Goal: Information Seeking & Learning: Check status

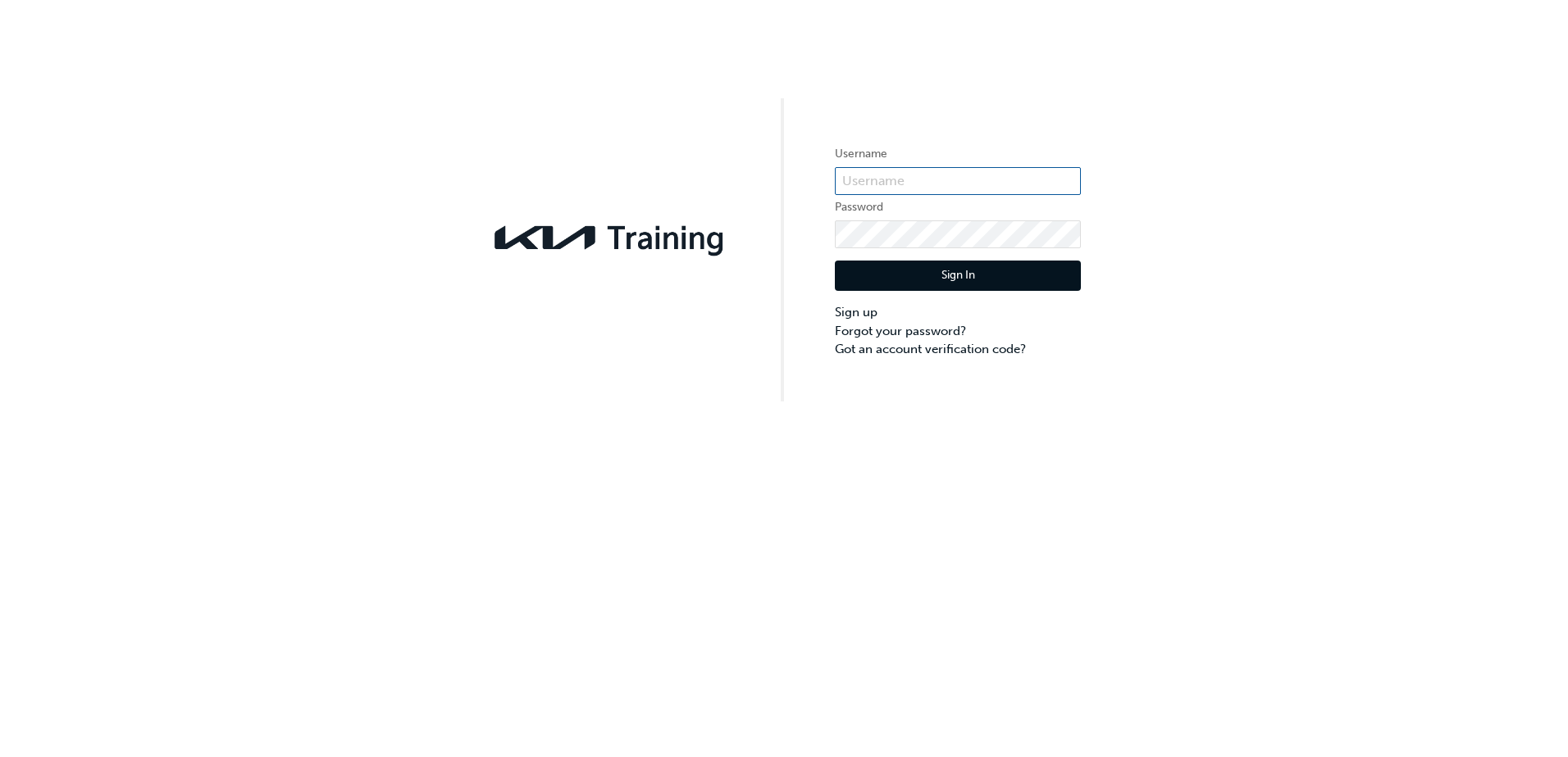
type input "KAUSW582"
click at [944, 274] on button "Sign In" at bounding box center [957, 275] width 246 height 31
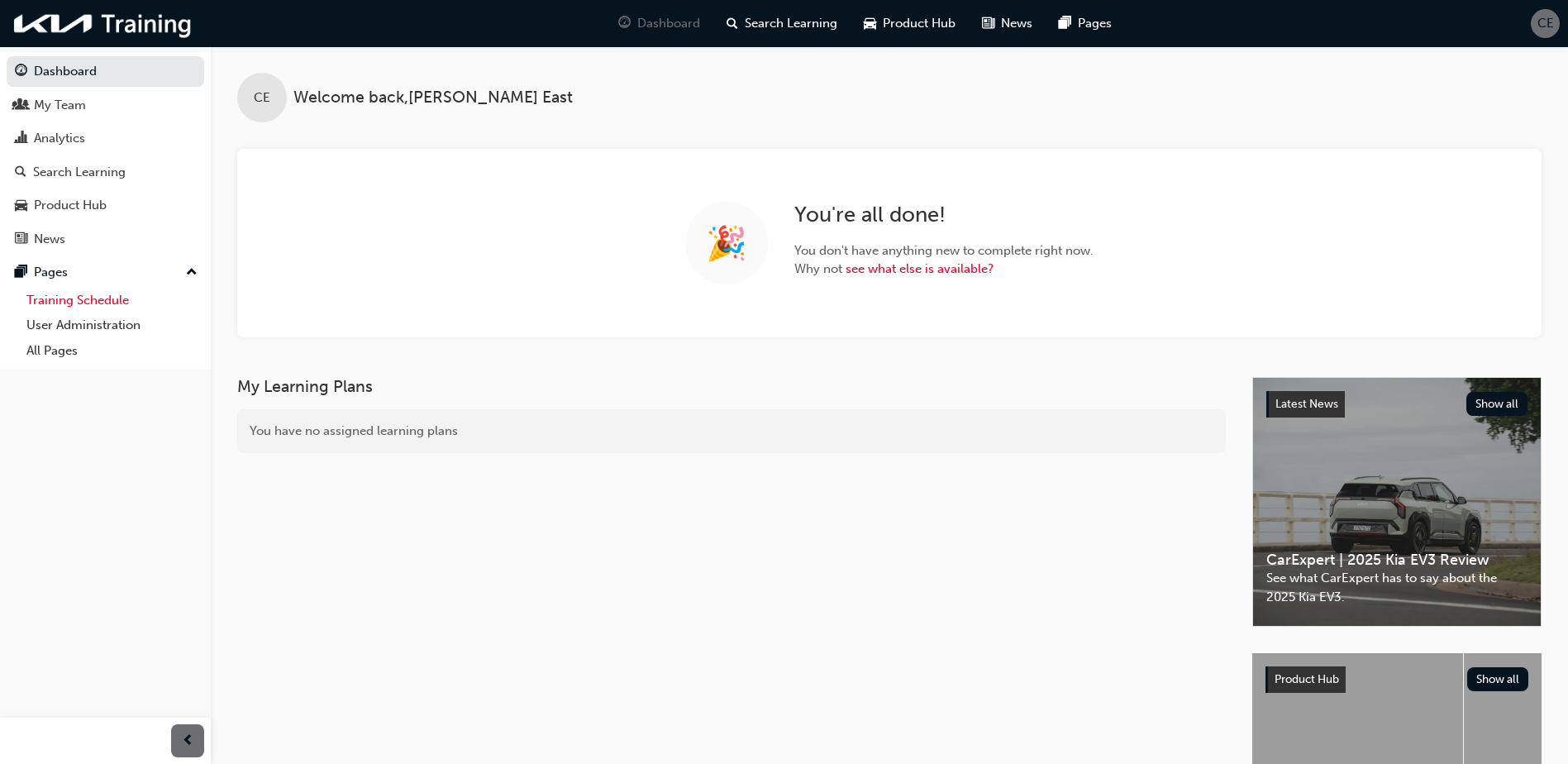
click at [52, 301] on link "Training Schedule" at bounding box center [112, 301] width 184 height 26
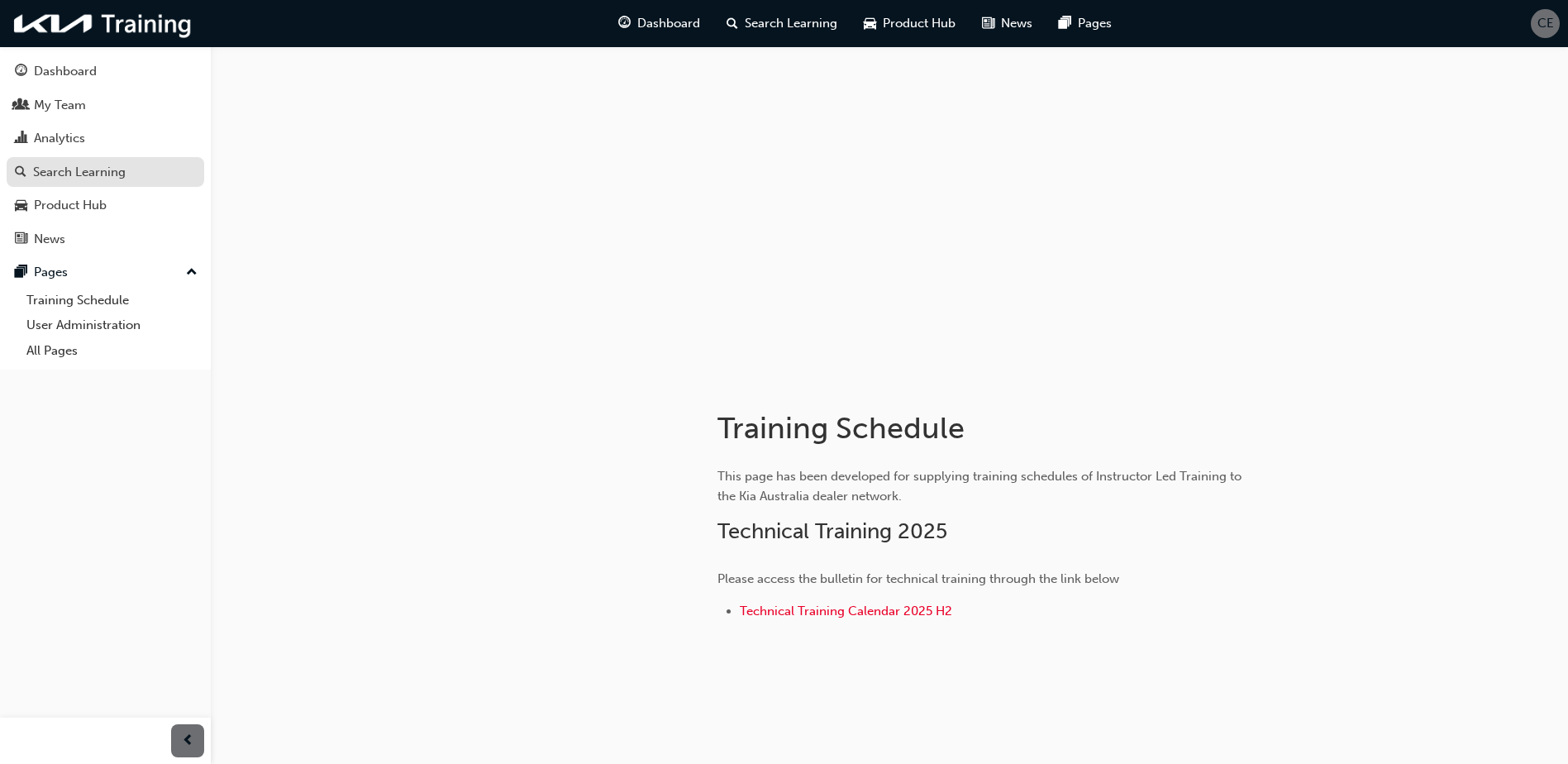
click at [84, 174] on div "Search Learning" at bounding box center [79, 172] width 93 height 19
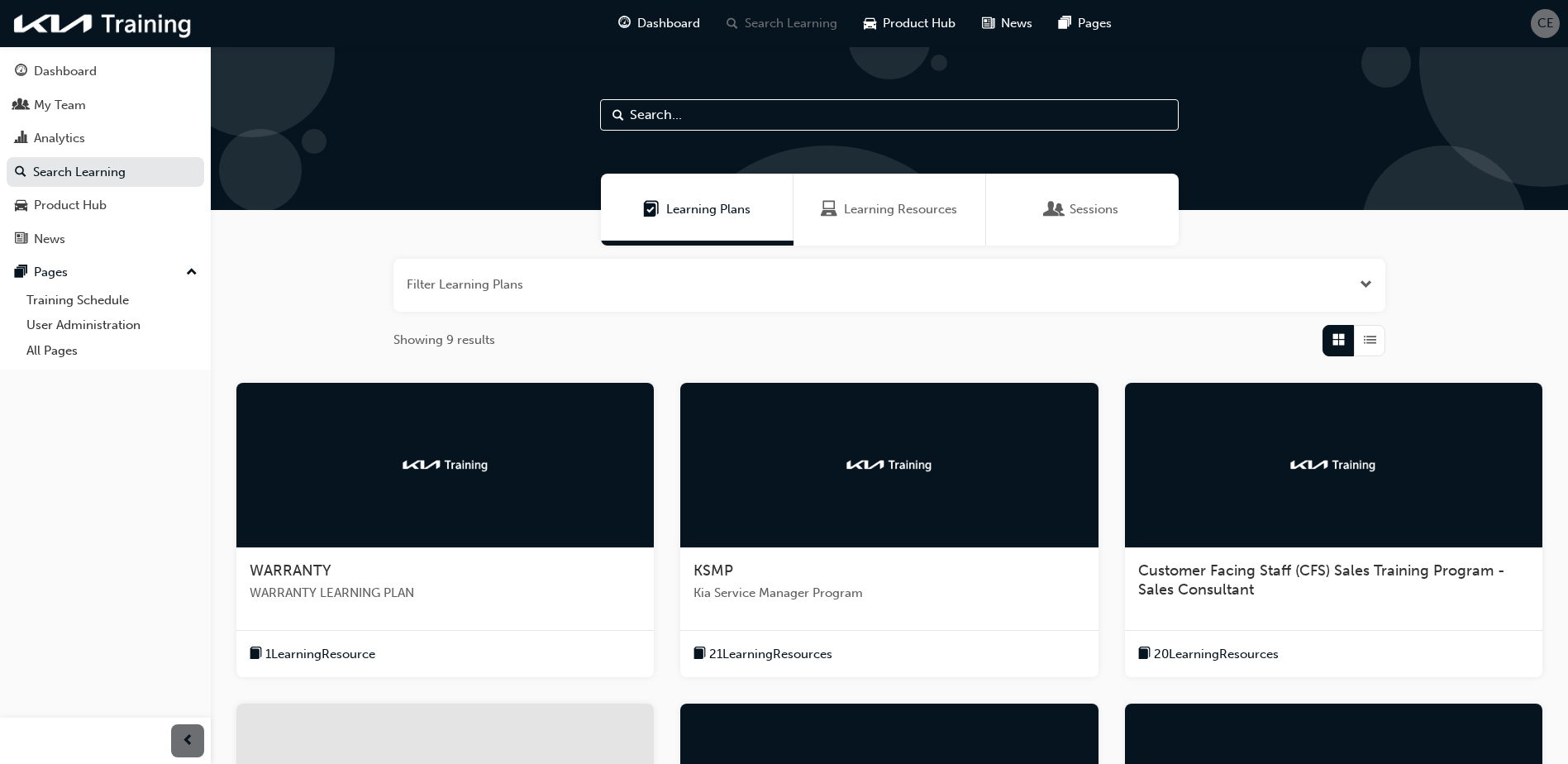
click at [1048, 216] on span "Sessions" at bounding box center [1054, 209] width 17 height 19
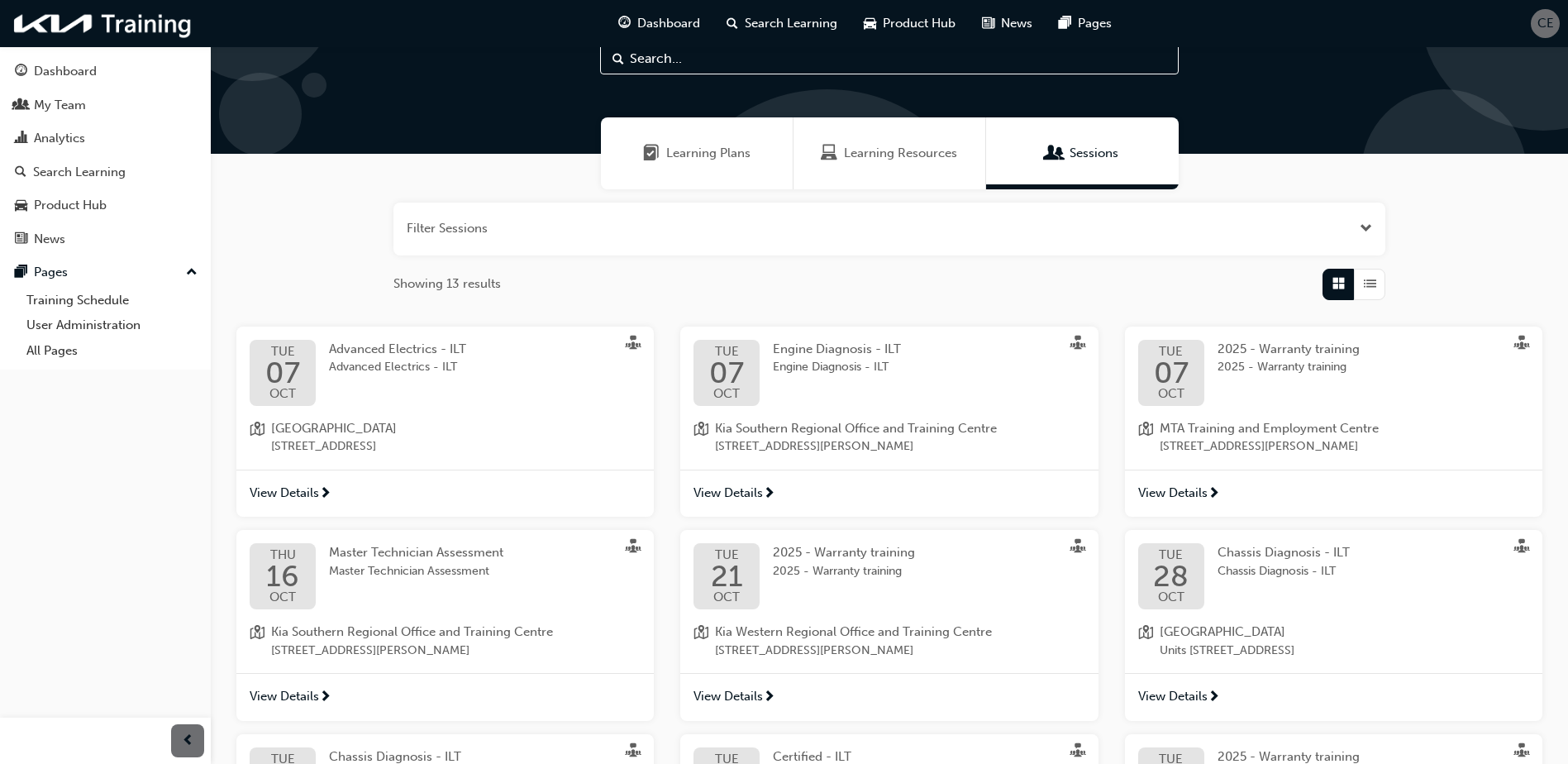
scroll to position [83, 0]
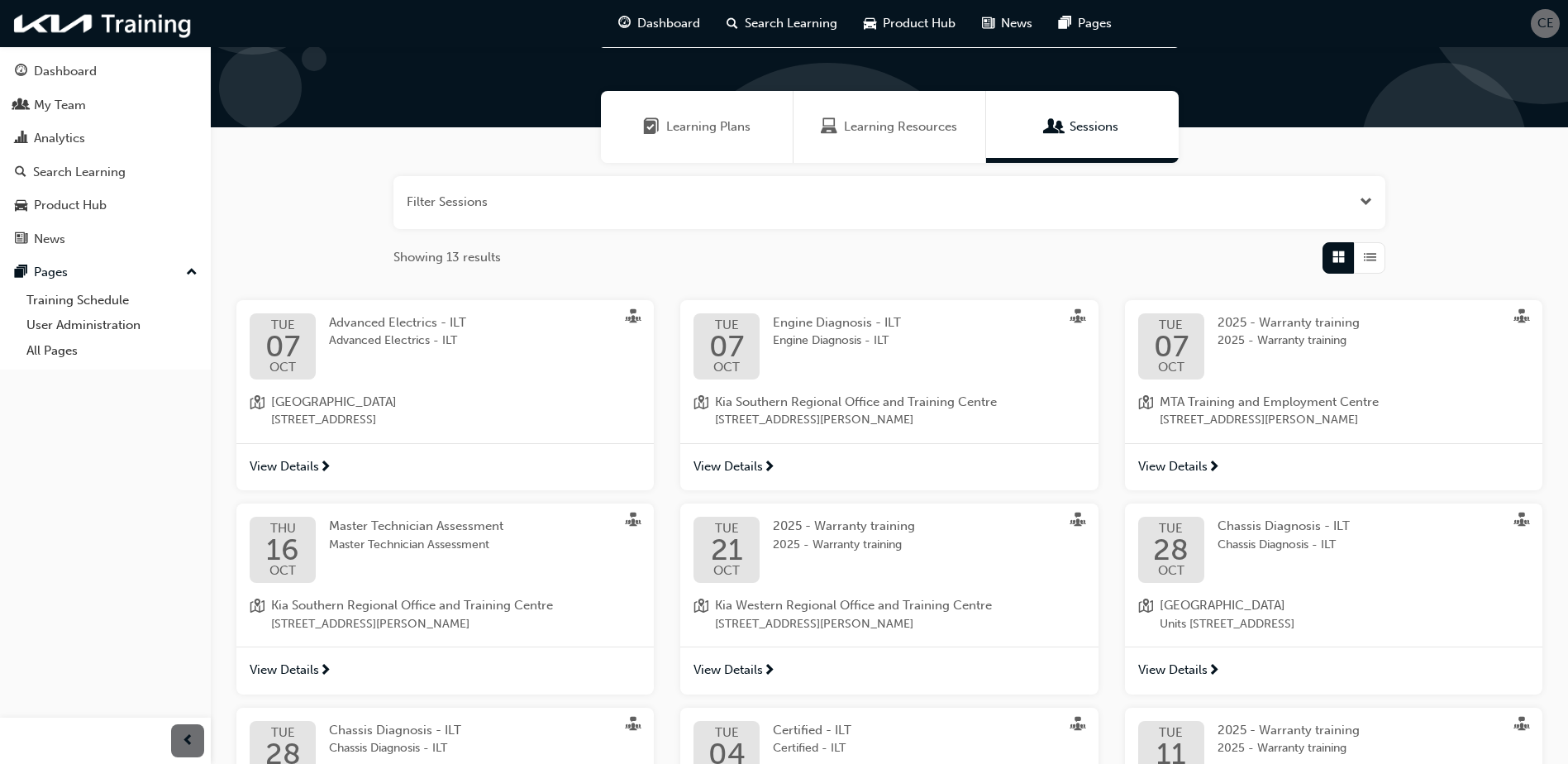
click at [1170, 672] on span "View Details" at bounding box center [1172, 670] width 69 height 19
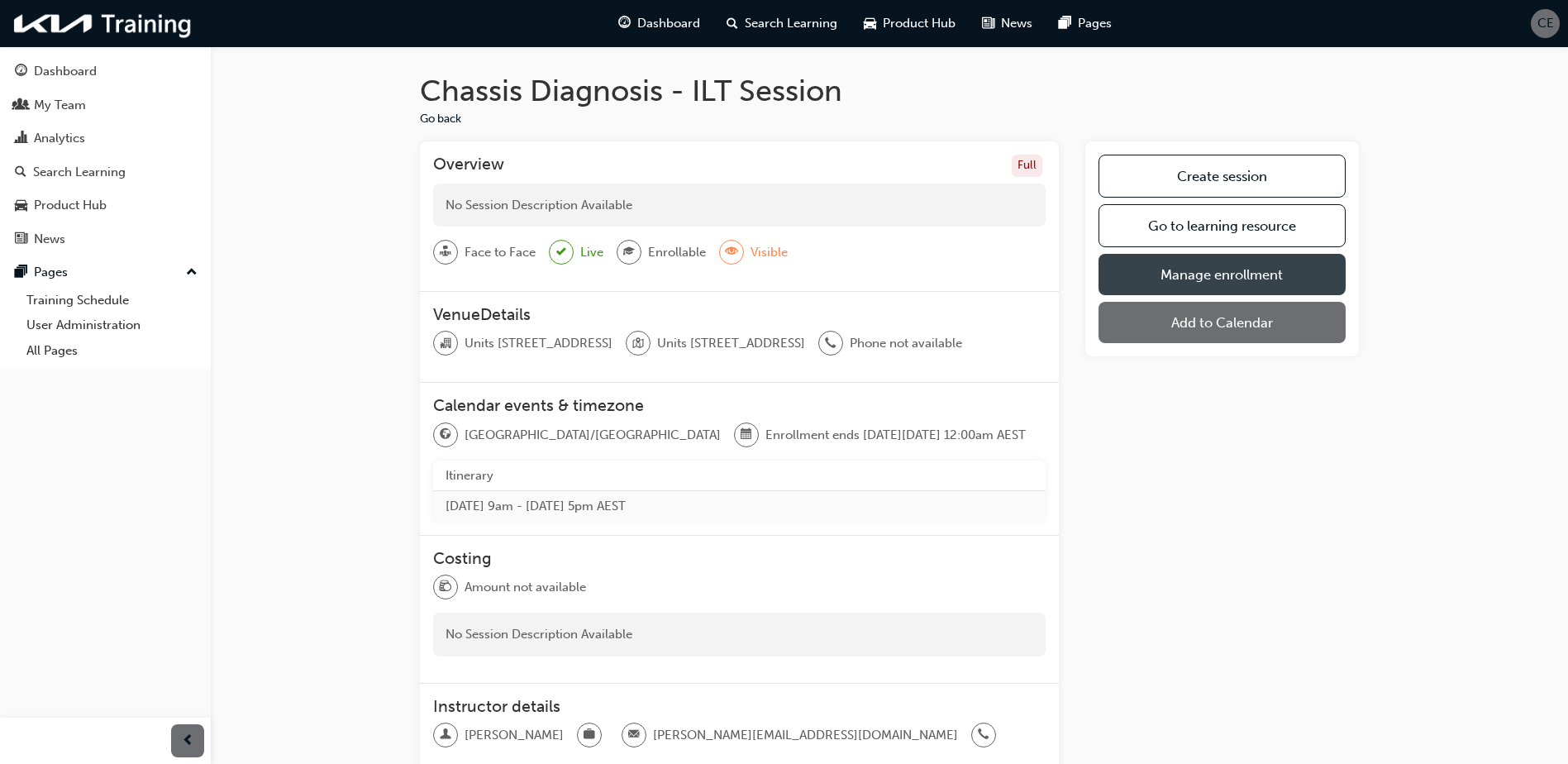
click at [1151, 278] on link "Manage enrollment" at bounding box center [1221, 274] width 247 height 41
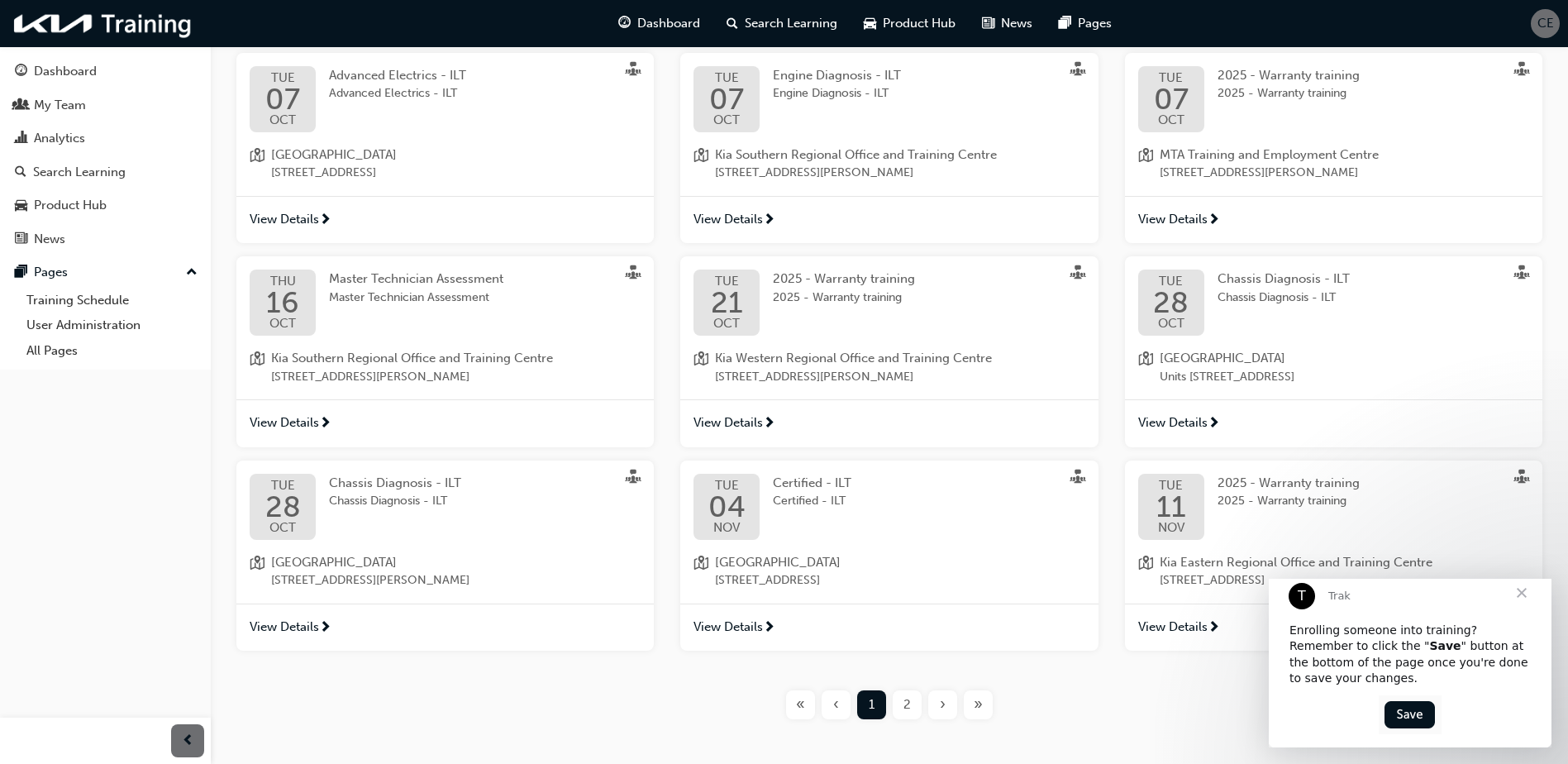
scroll to position [331, 0]
click at [284, 630] on span "View Details" at bounding box center [284, 626] width 69 height 19
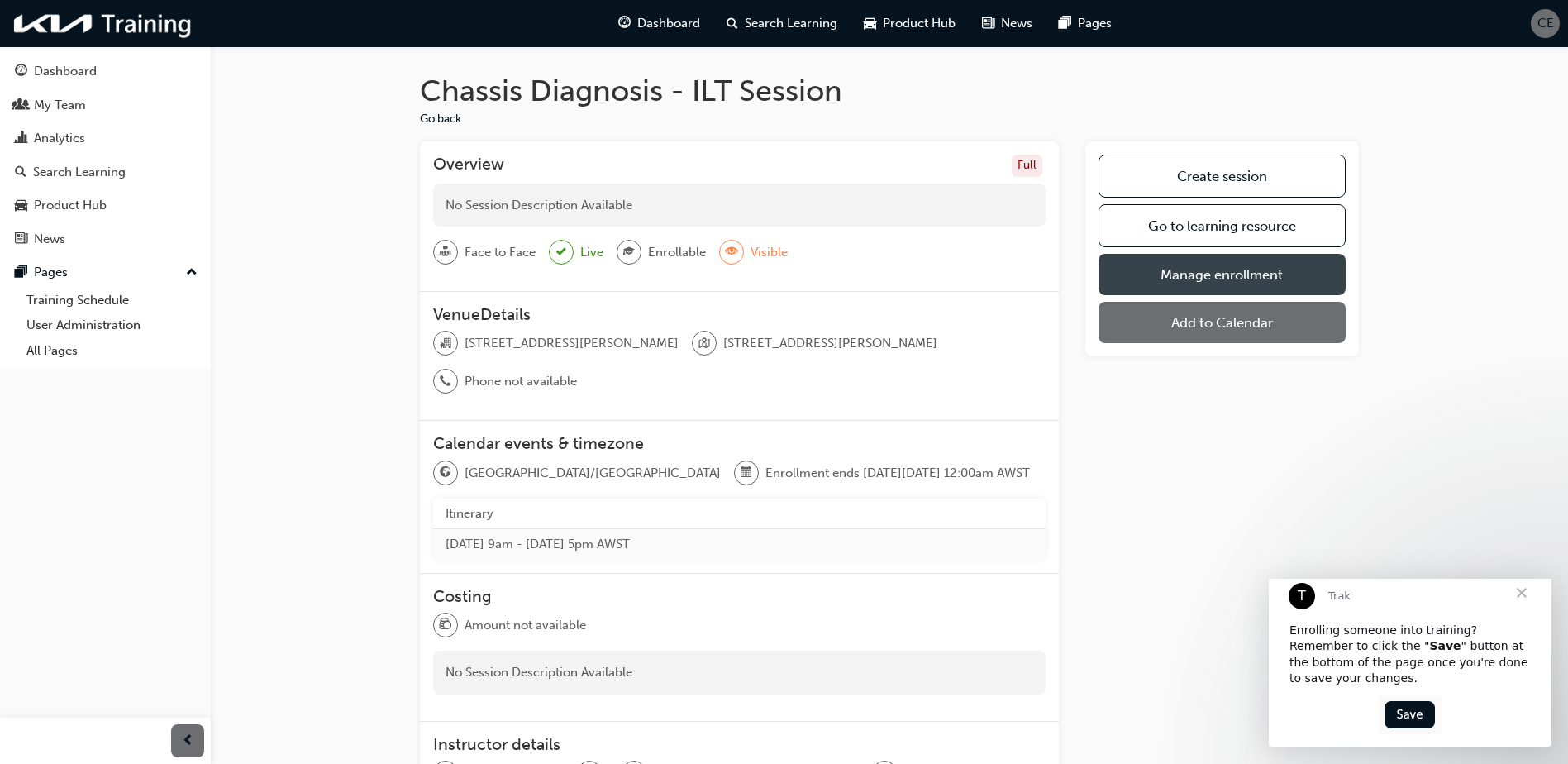
click at [1165, 273] on link "Manage enrollment" at bounding box center [1221, 274] width 247 height 41
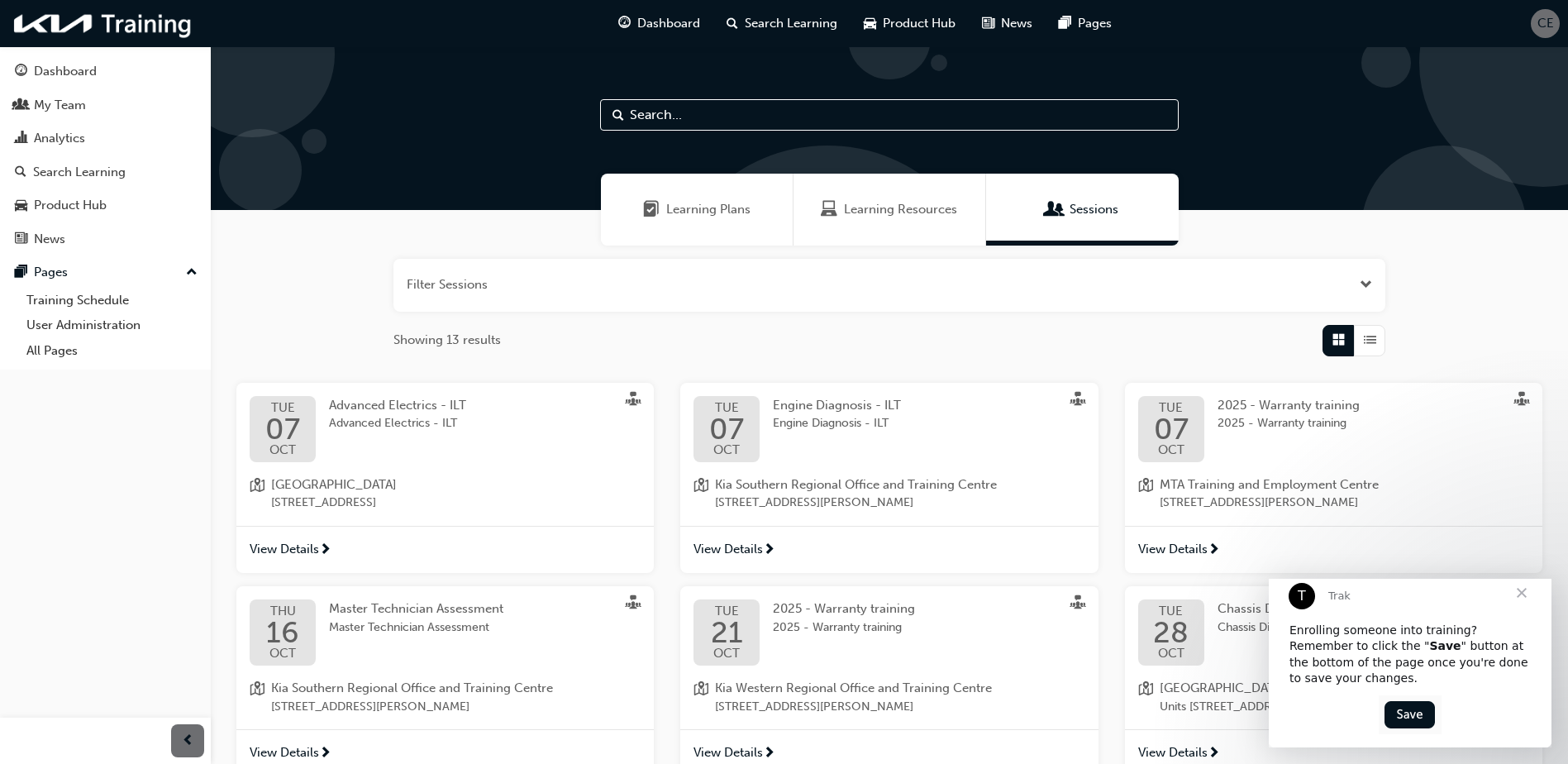
scroll to position [83, 0]
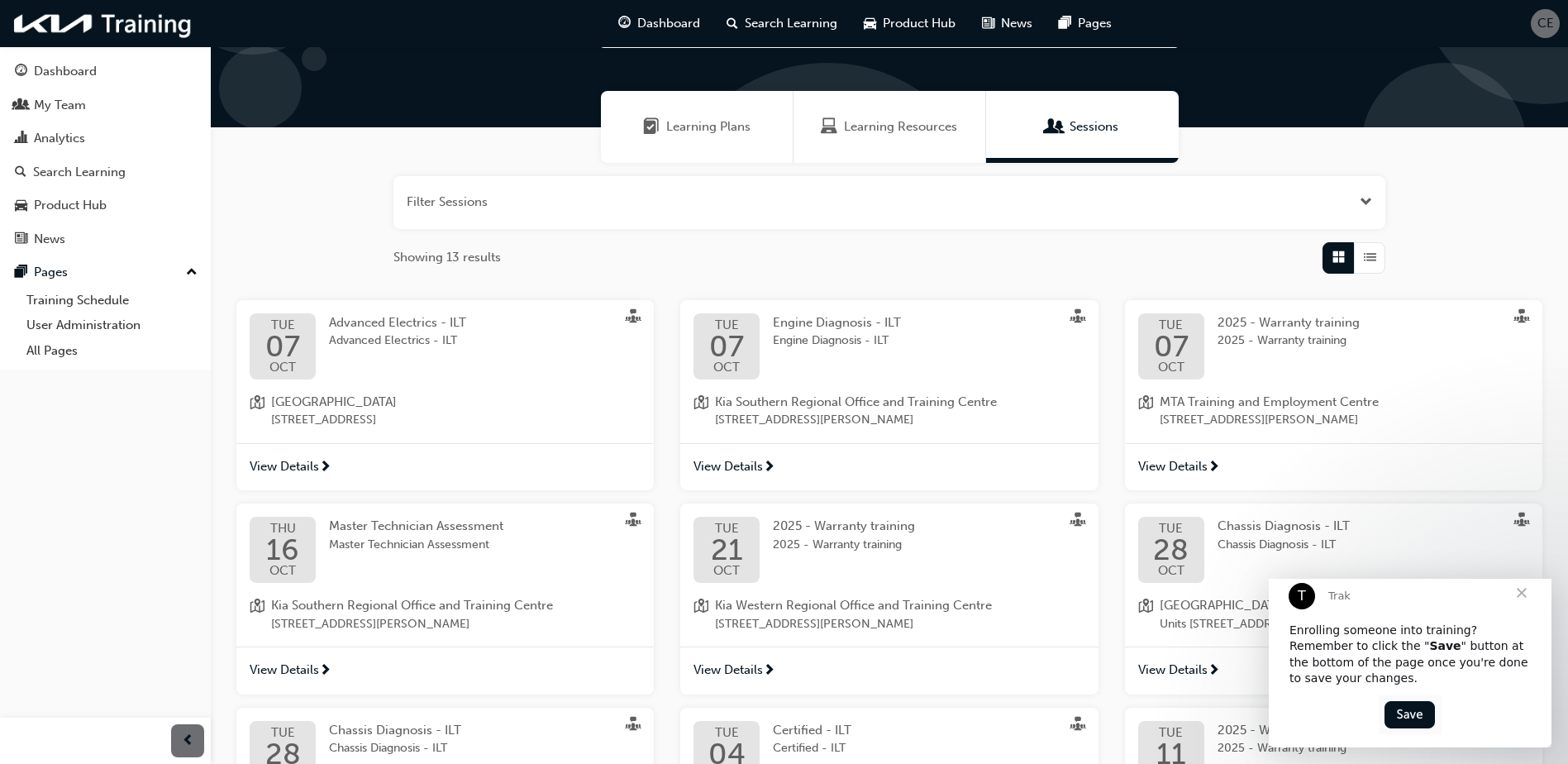
click at [743, 669] on span "View Details" at bounding box center [728, 670] width 69 height 19
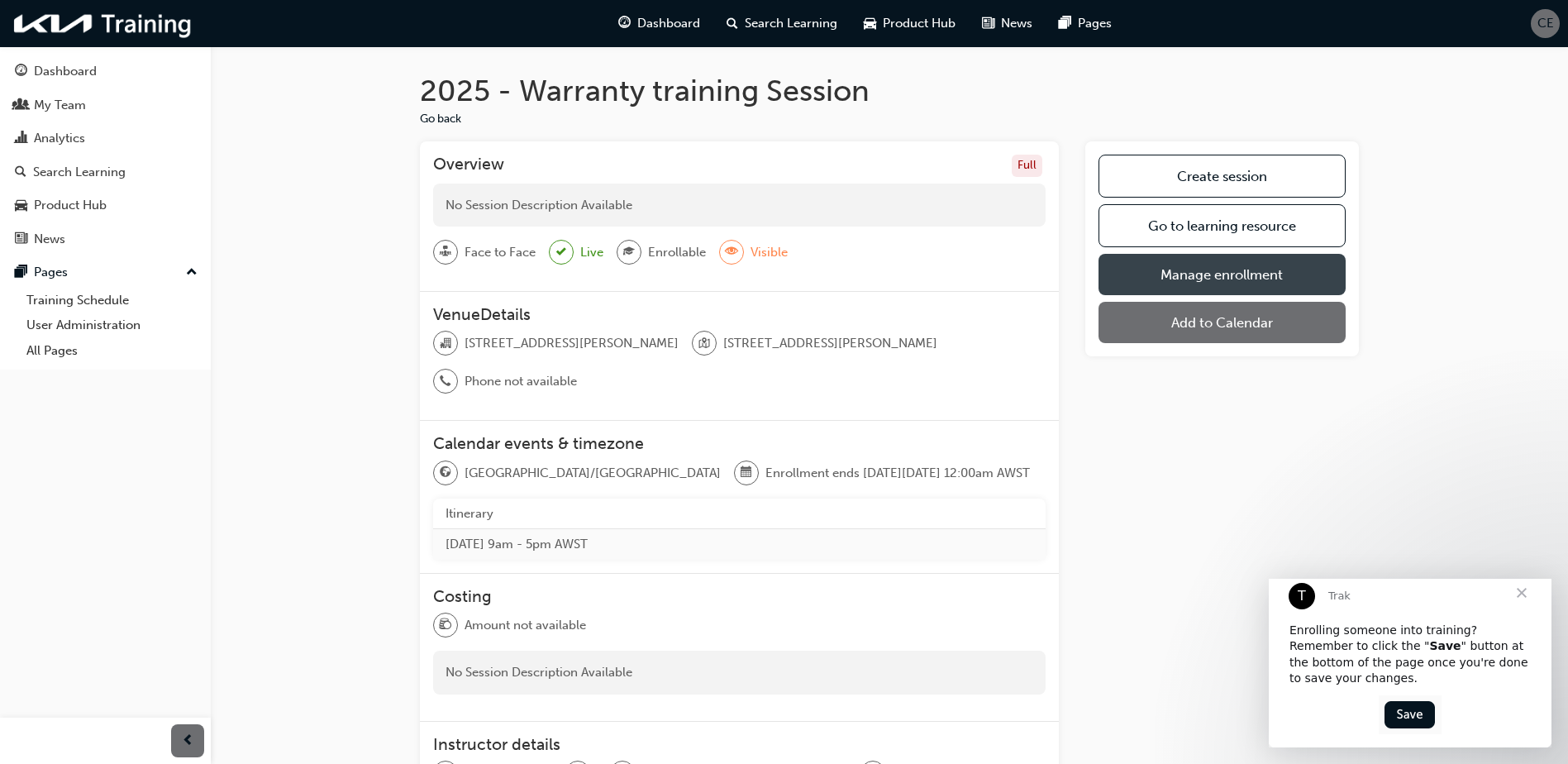
click at [1132, 276] on link "Manage enrollment" at bounding box center [1221, 274] width 247 height 41
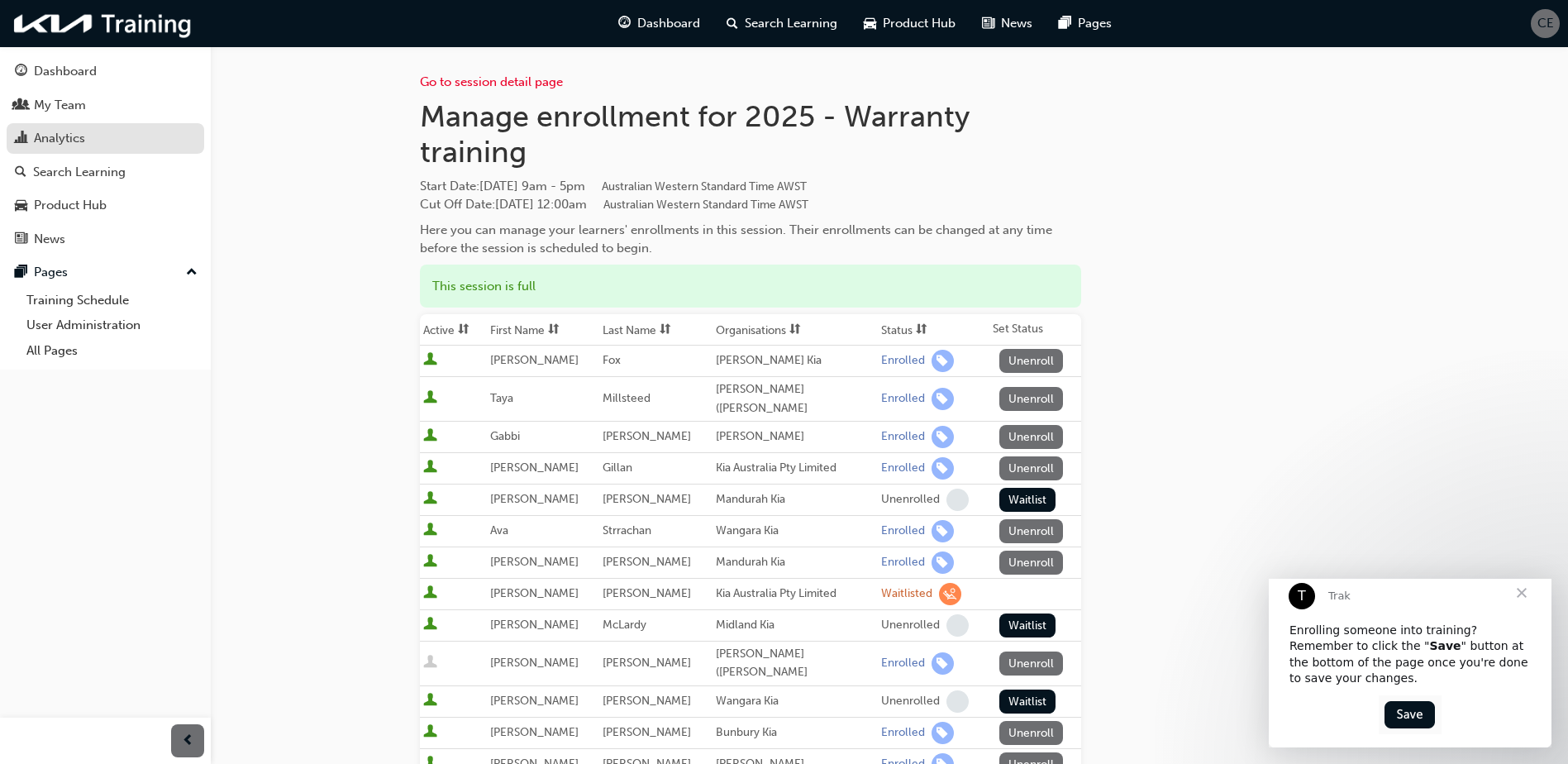
click at [69, 126] on link "Analytics" at bounding box center [106, 138] width 198 height 31
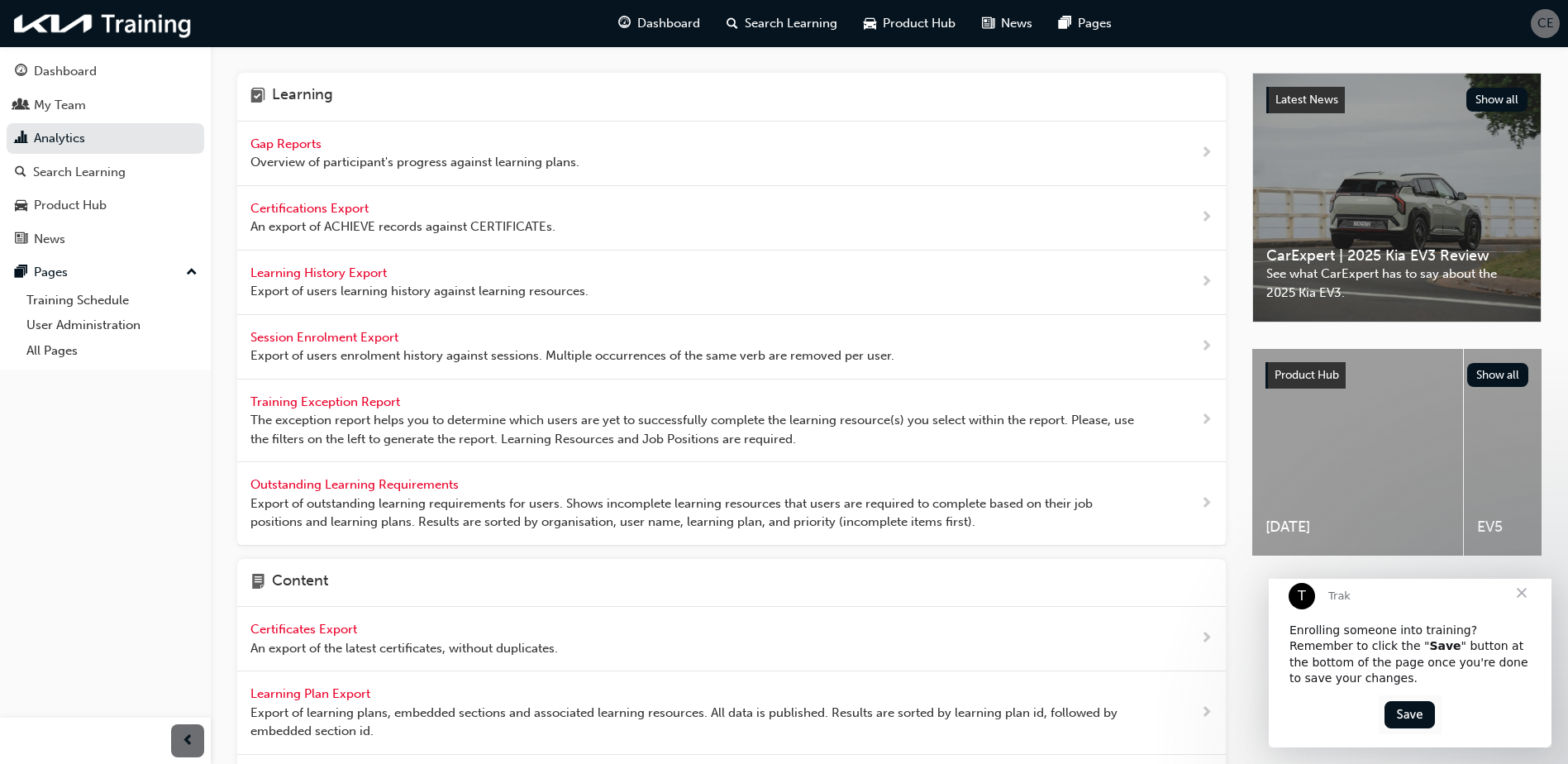
click at [823, 157] on div "Gap Reports Overview of participant's progress against learning plans." at bounding box center [731, 154] width 988 height 65
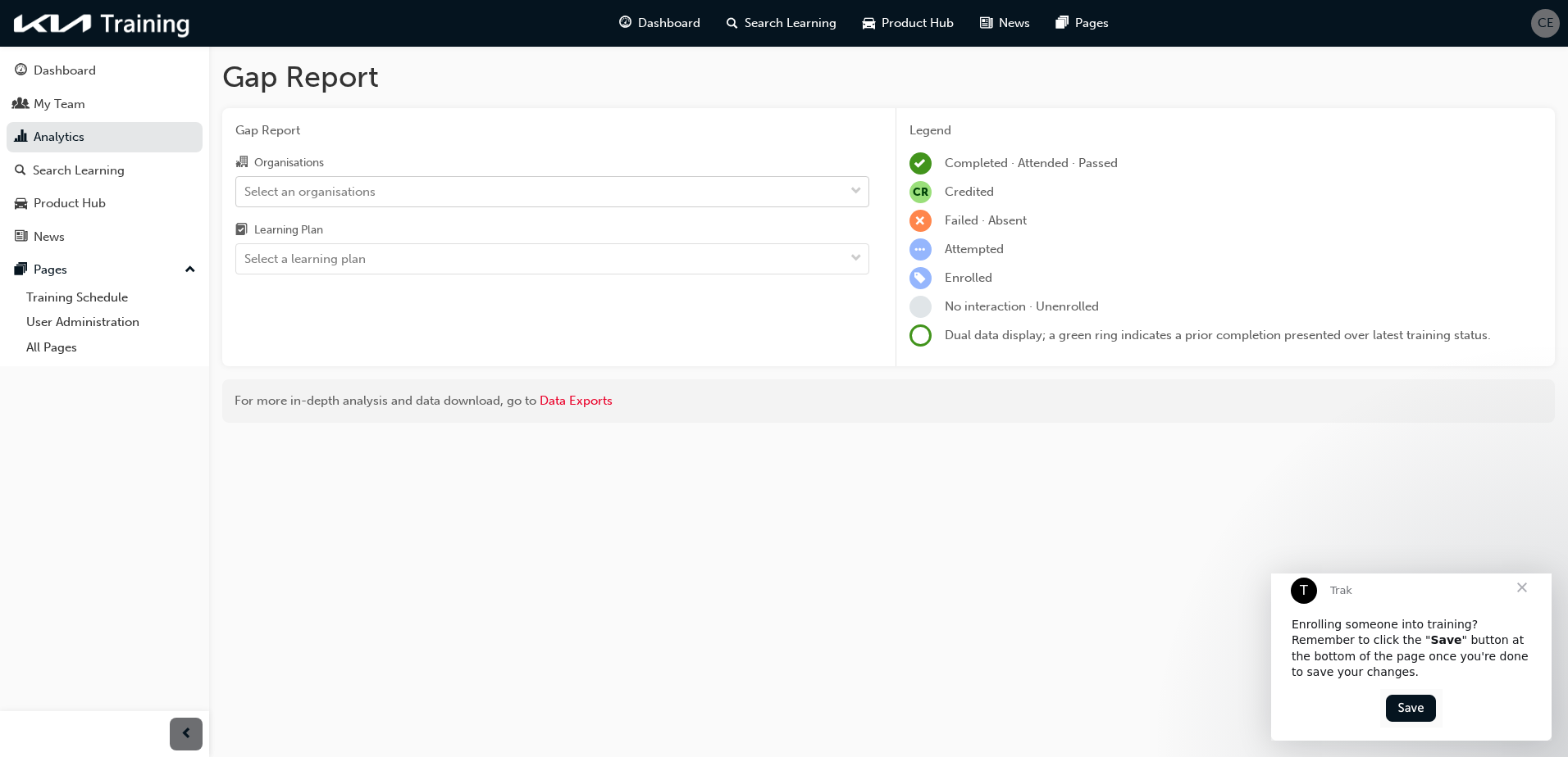
click at [604, 194] on div "Select an organisations" at bounding box center [539, 191] width 608 height 29
click at [246, 194] on input "Organisations Select an organisations" at bounding box center [246, 190] width 2 height 14
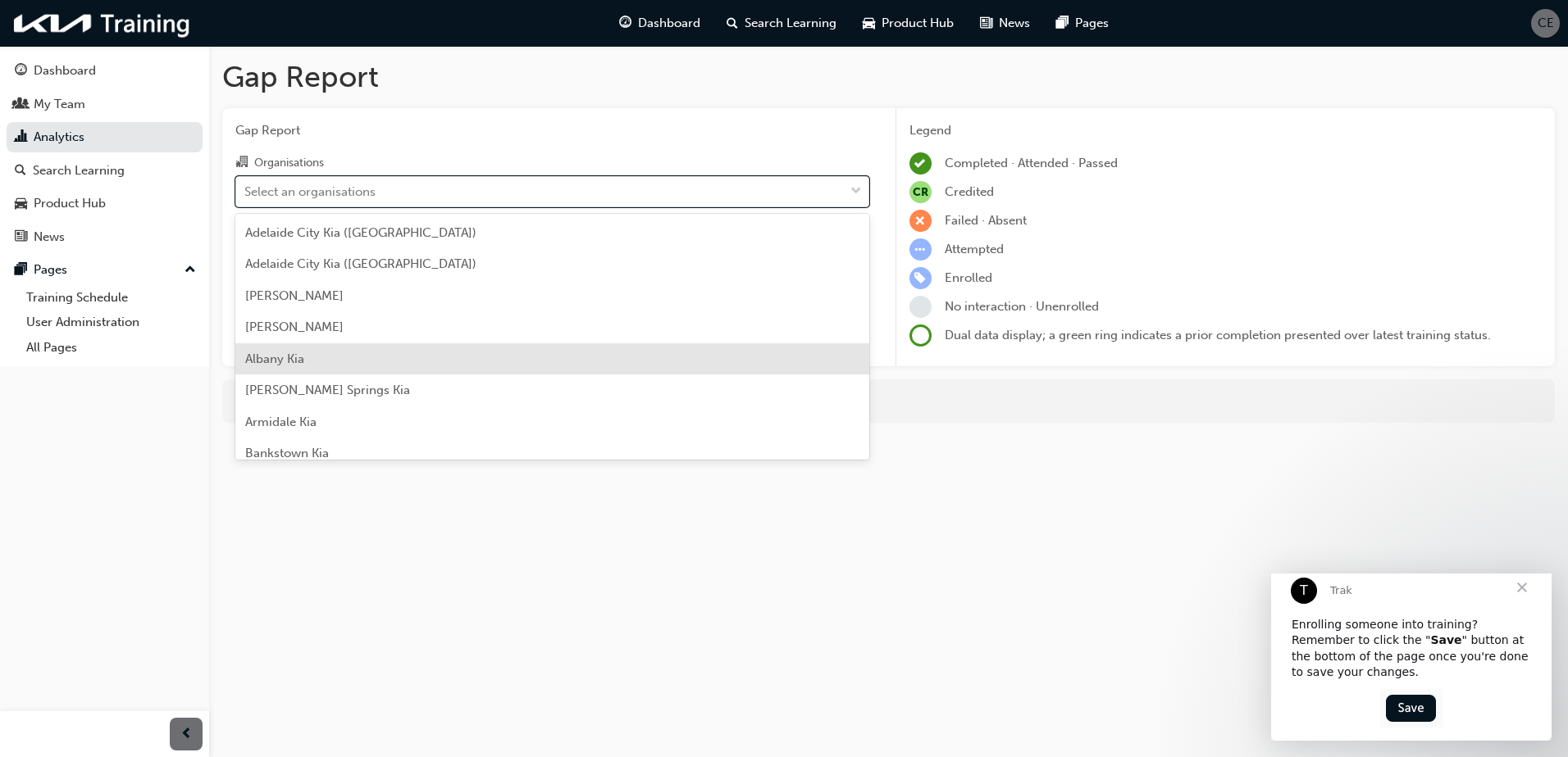
click at [496, 368] on div "Albany Kia" at bounding box center [551, 360] width 633 height 32
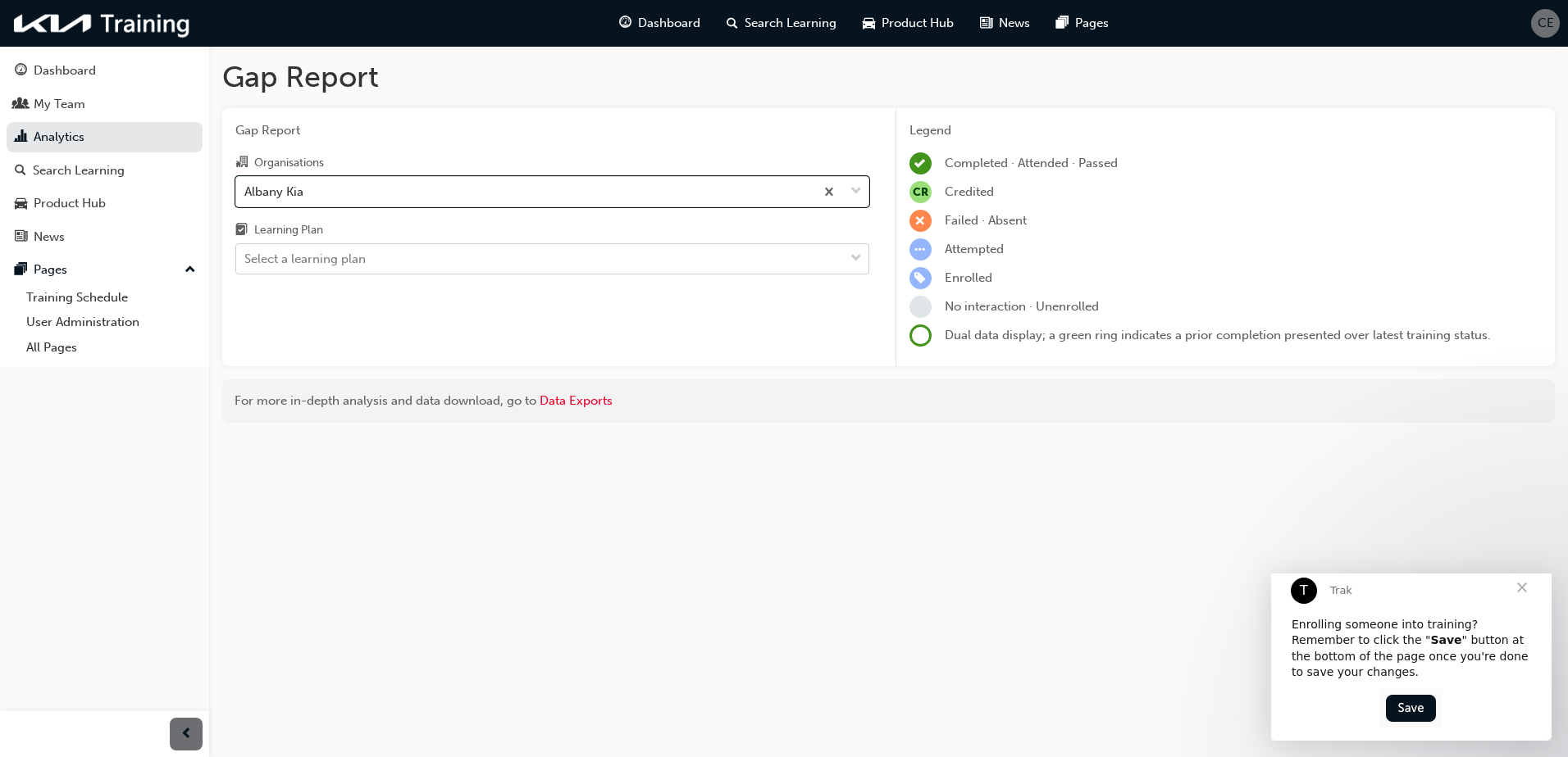
click at [446, 264] on div "Select a learning plan" at bounding box center [539, 259] width 608 height 29
click at [246, 264] on input "Learning Plan Select a learning plan" at bounding box center [246, 259] width 2 height 14
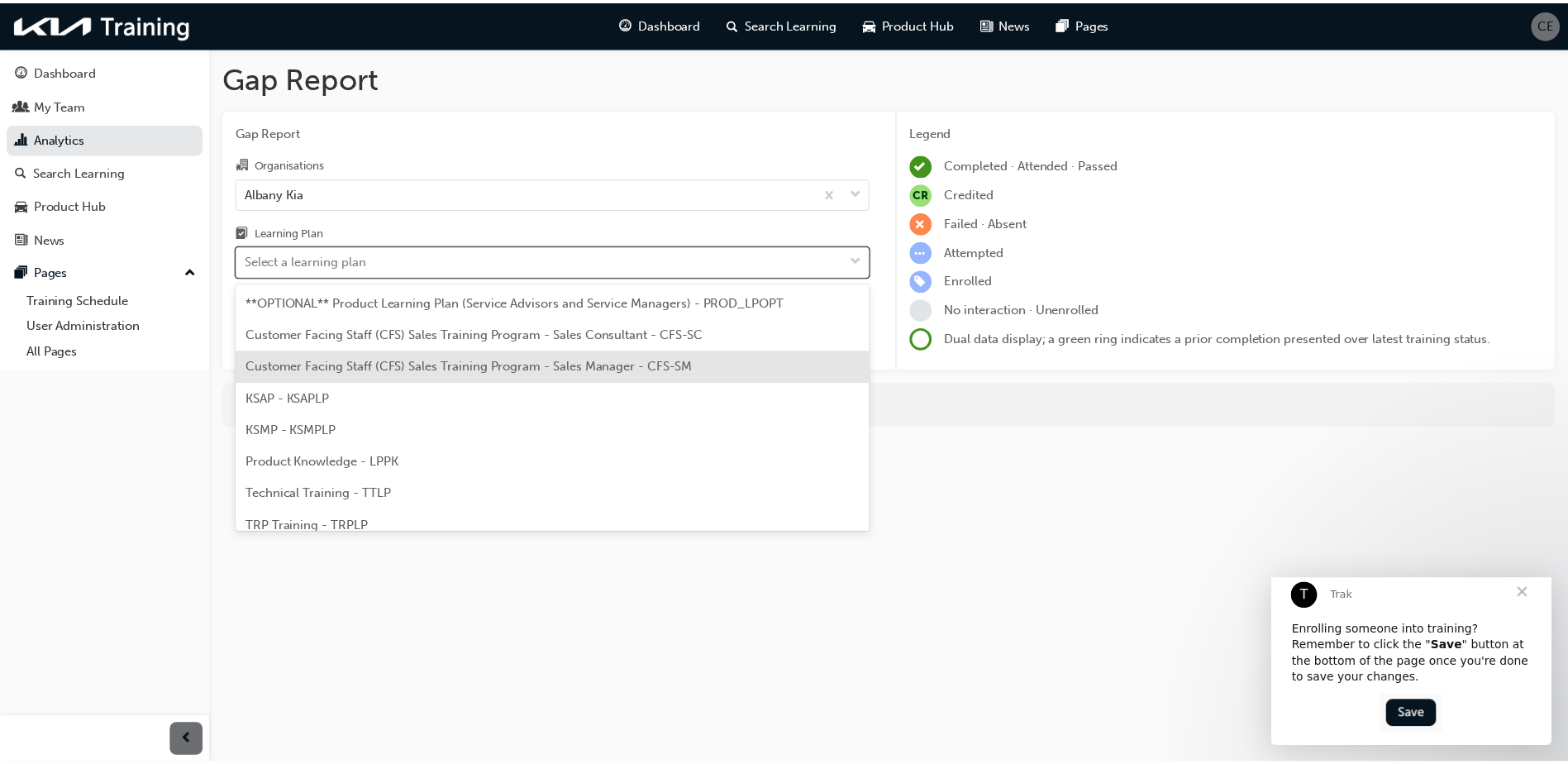
scroll to position [45, 0]
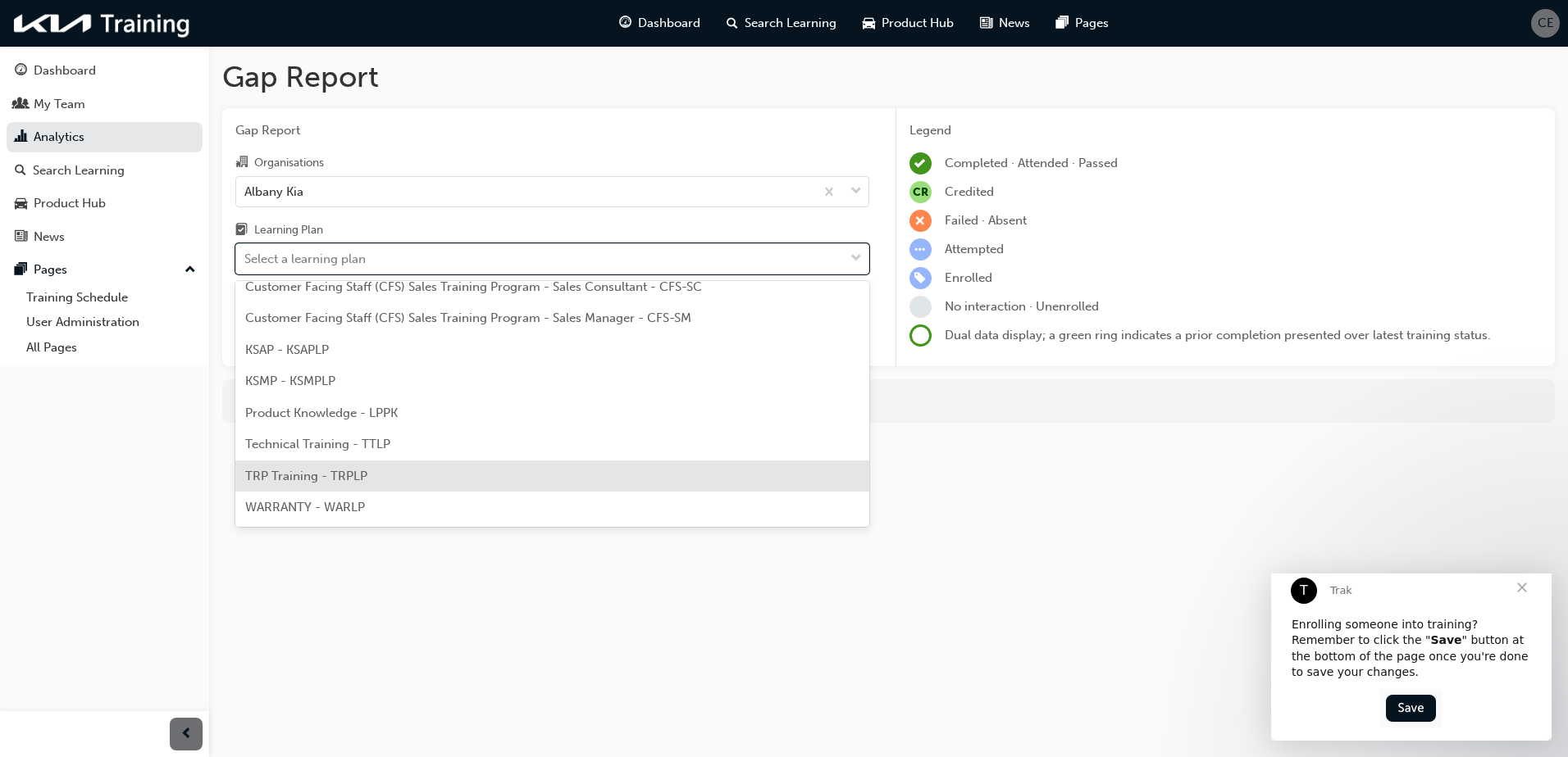
click at [369, 476] on div "TRP Training - TRPLP" at bounding box center [551, 477] width 633 height 32
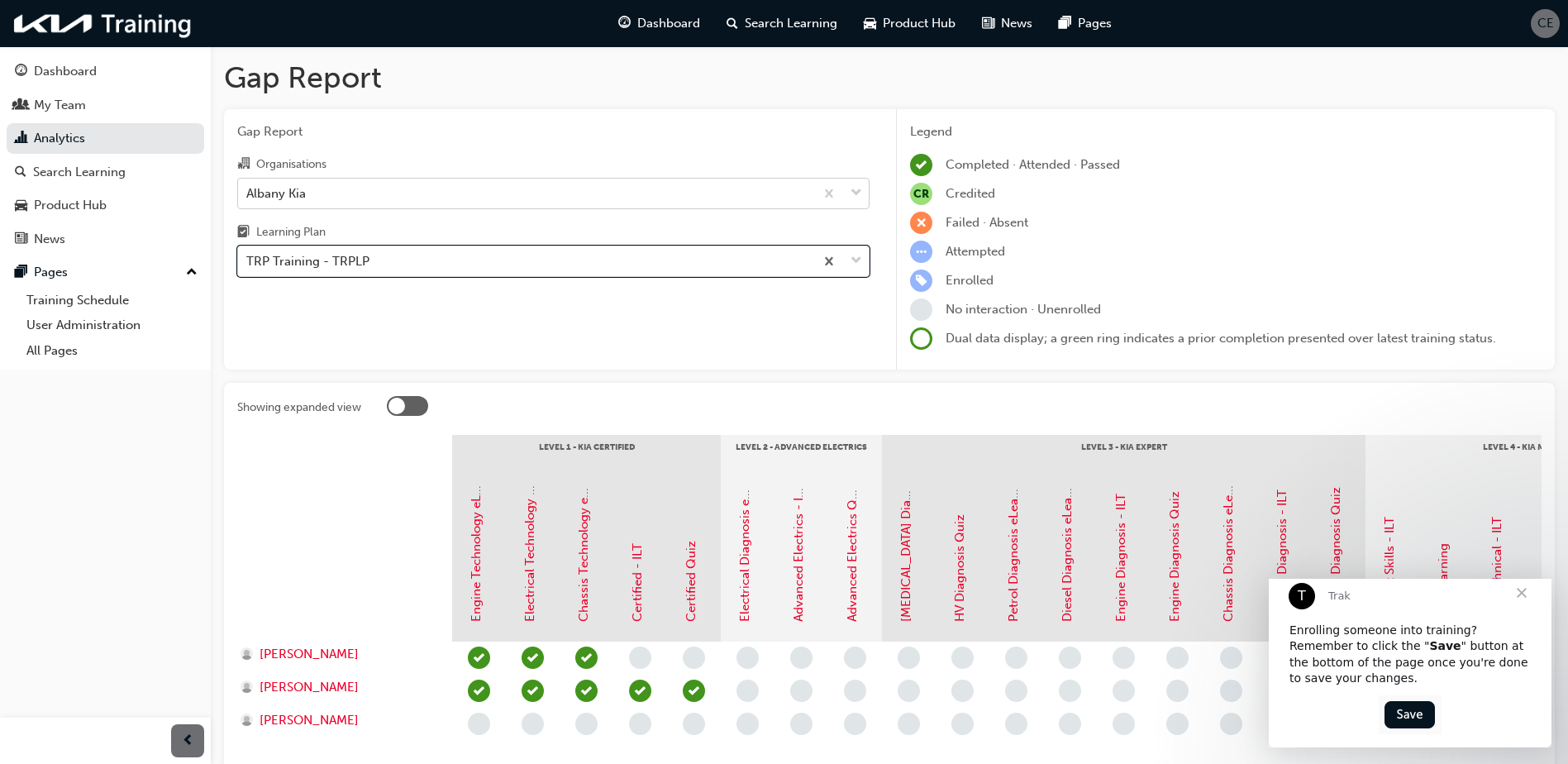
click at [510, 184] on div "Albany Kia" at bounding box center [526, 193] width 577 height 29
click at [248, 185] on input "Organisations Albany Kia" at bounding box center [248, 192] width 2 height 14
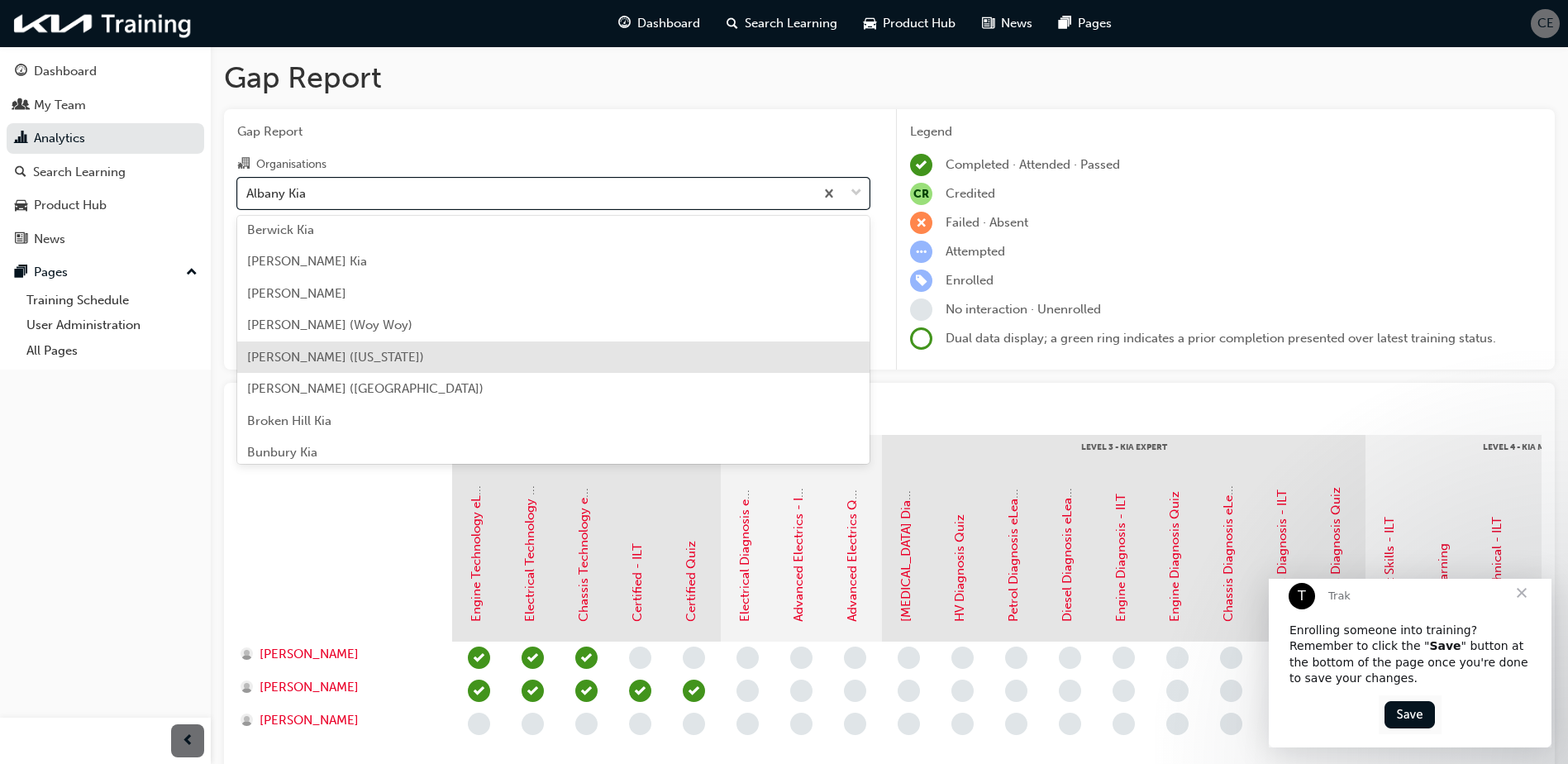
scroll to position [414, 0]
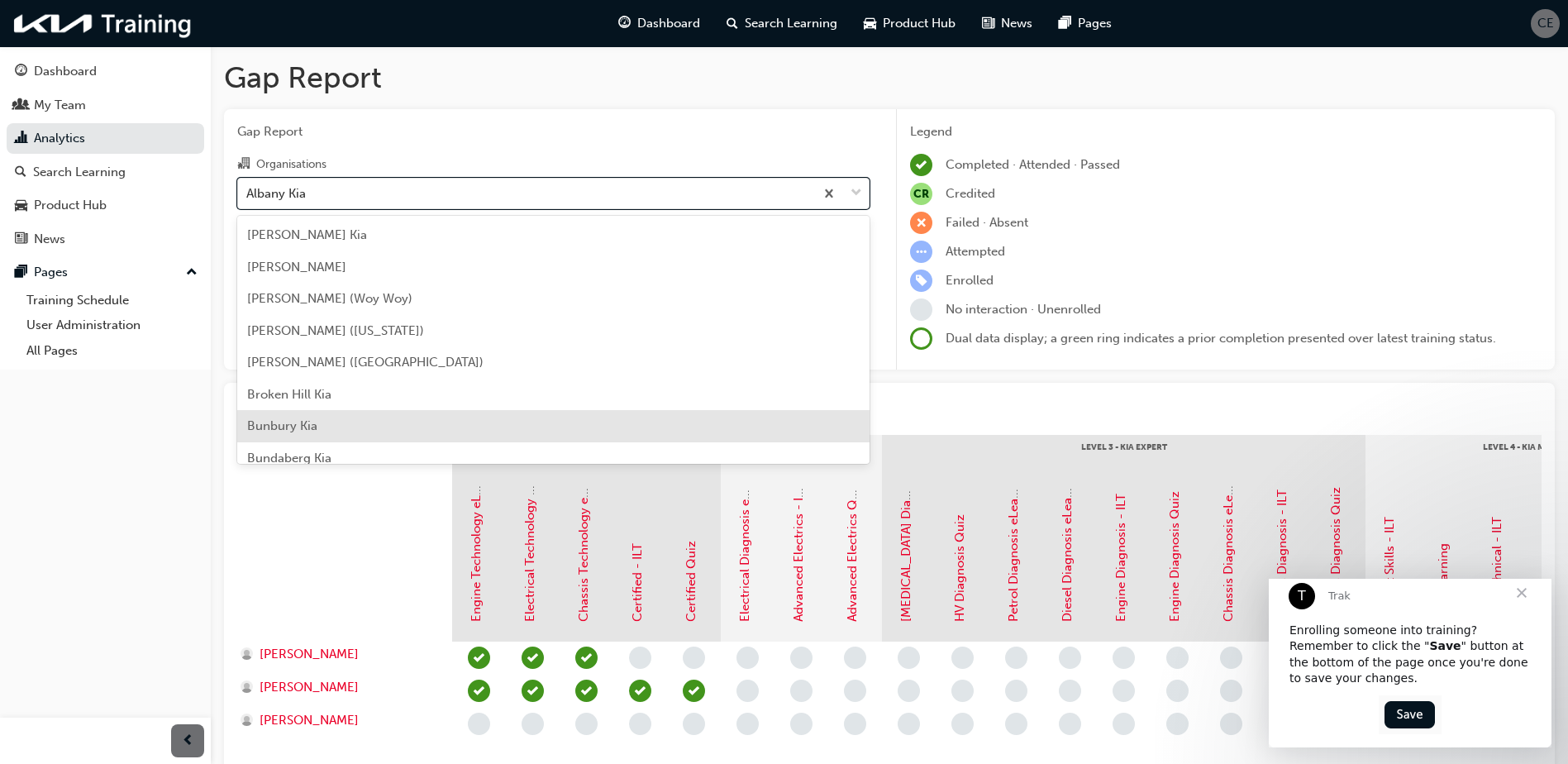
click at [413, 429] on div "Bunbury Kia" at bounding box center [553, 426] width 633 height 32
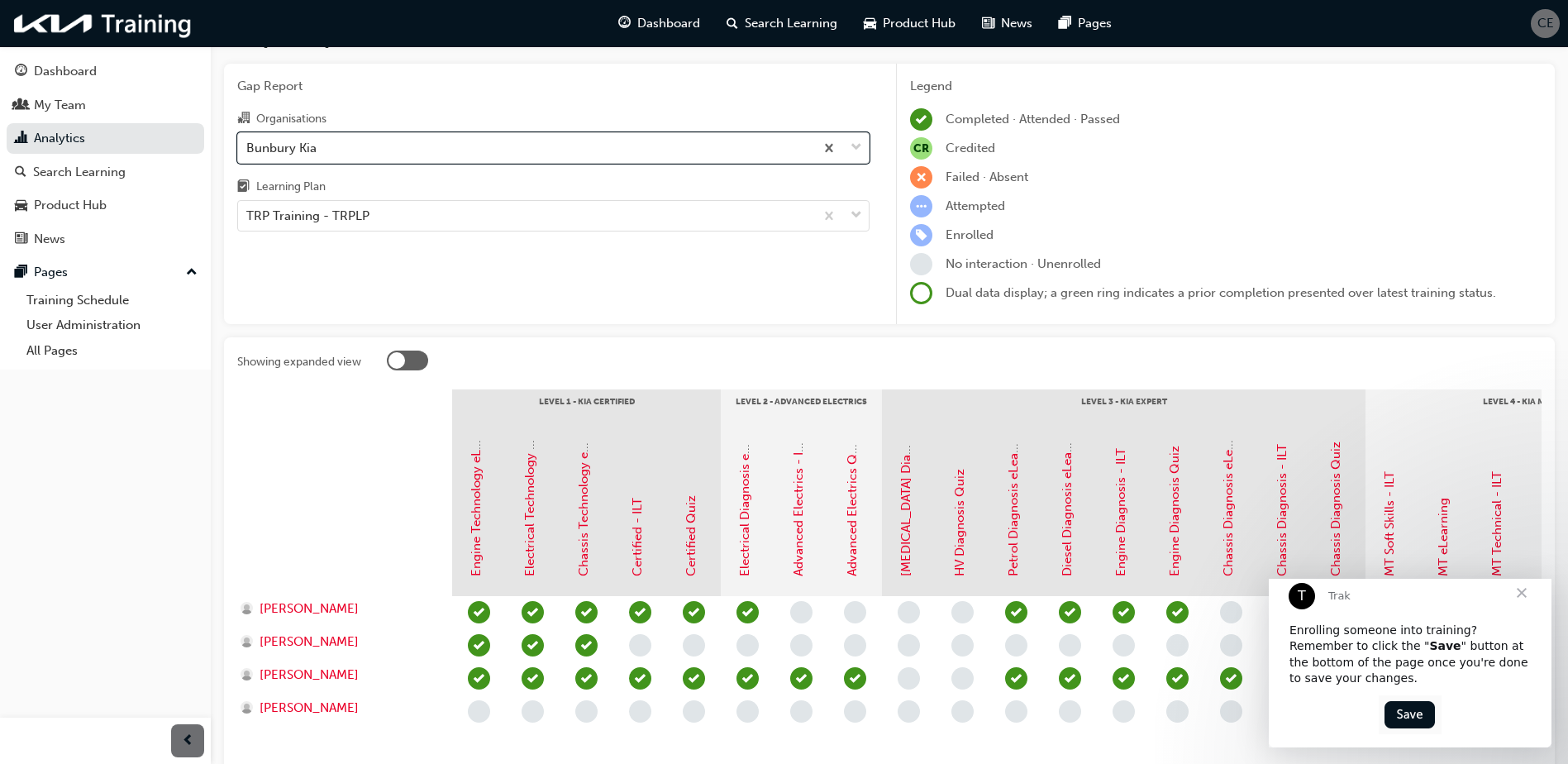
scroll to position [14, 0]
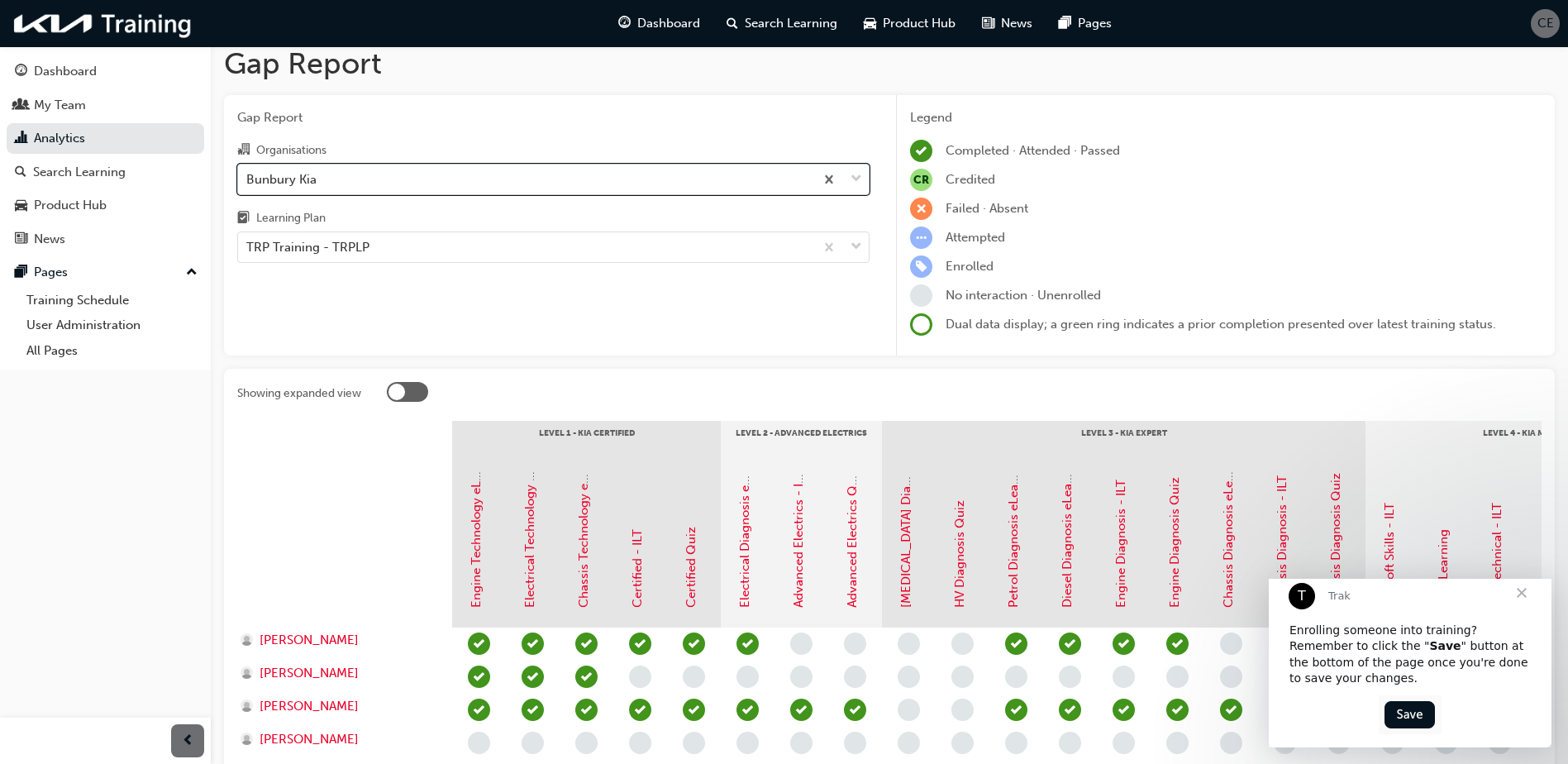
click at [505, 185] on div "Bunbury Kia" at bounding box center [526, 179] width 577 height 29
click at [248, 185] on input "Organisations option Bunbury Kia, selected. 0 results available. Select is focu…" at bounding box center [248, 178] width 2 height 14
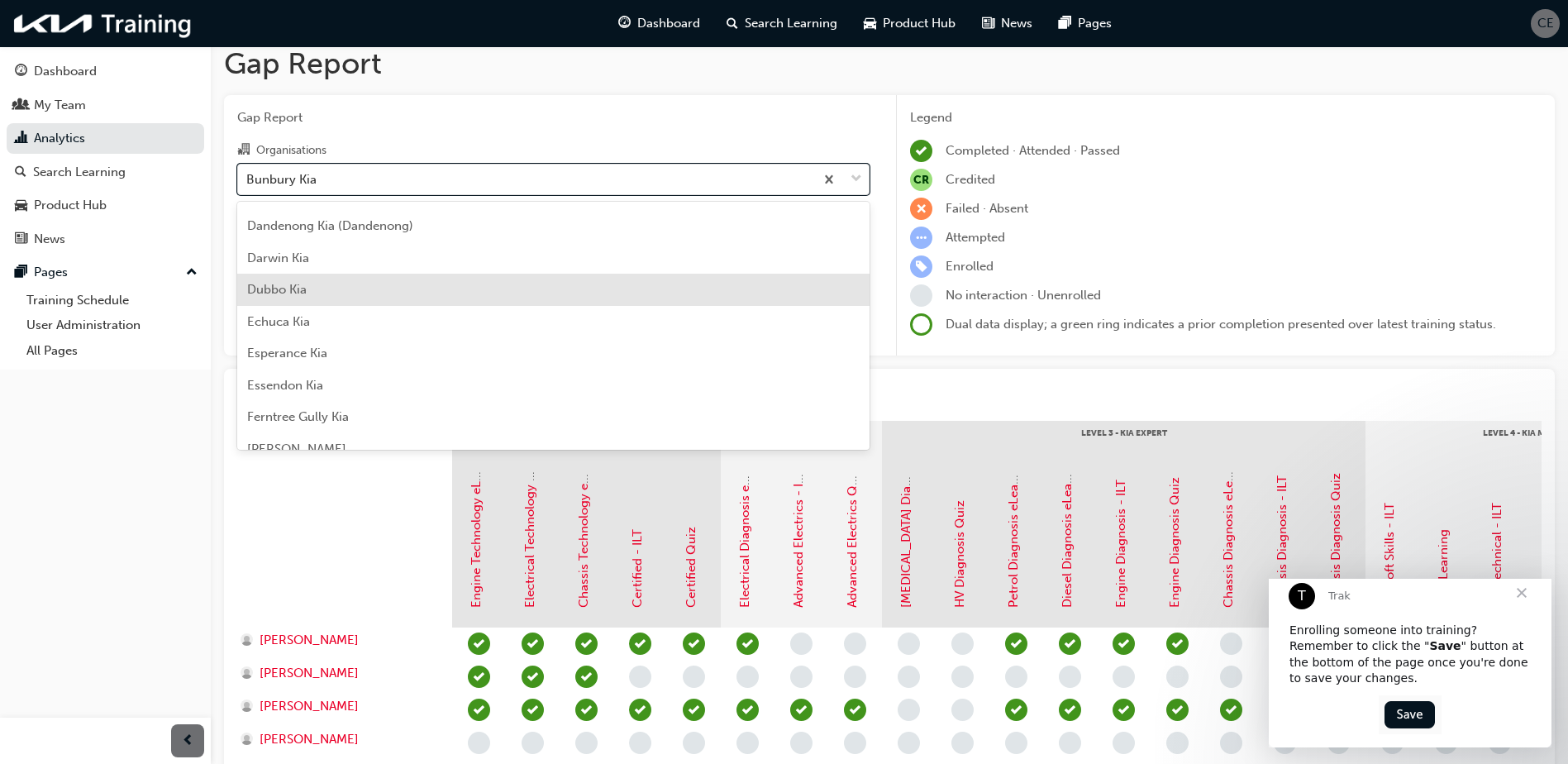
scroll to position [1148, 0]
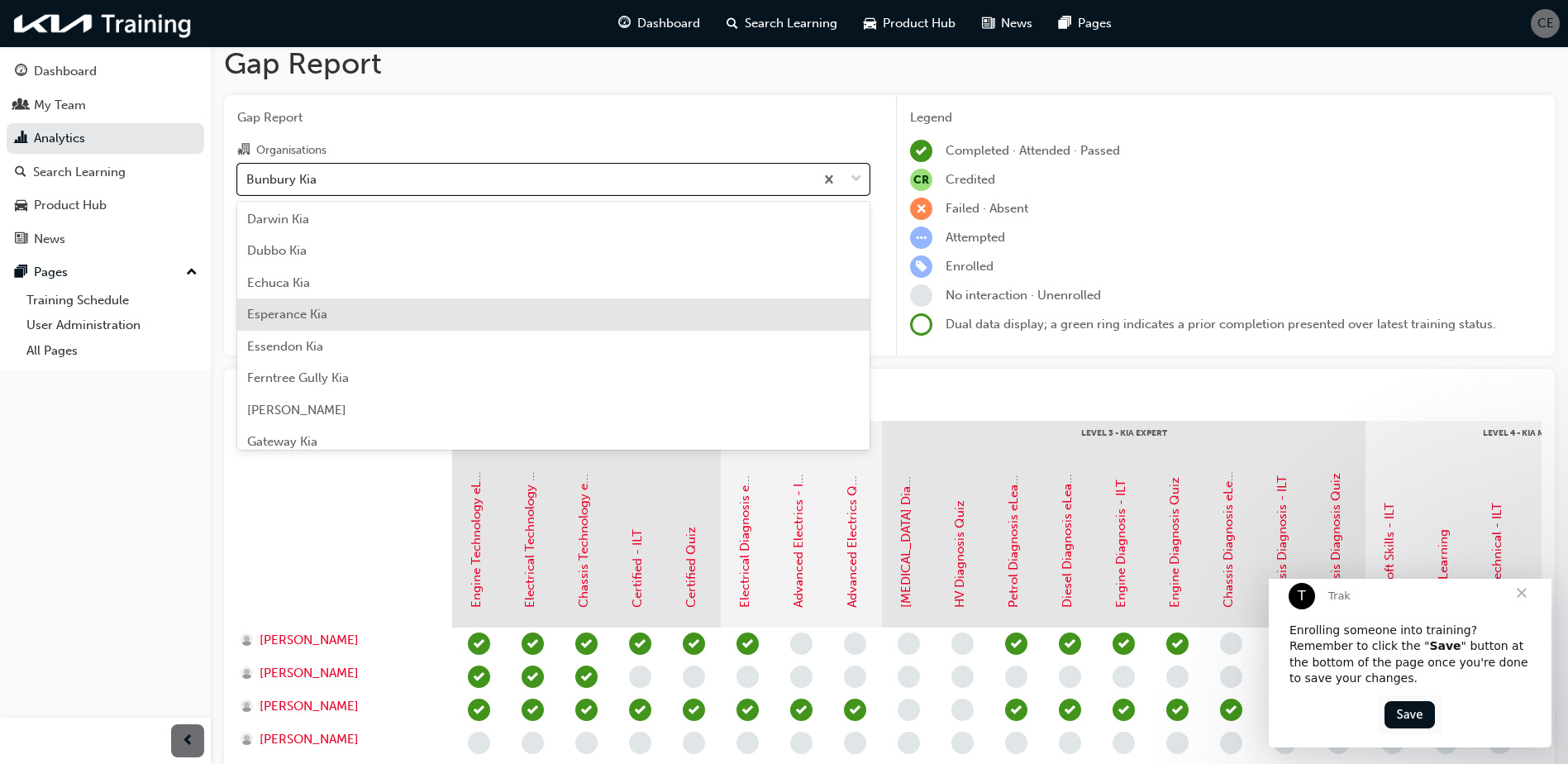
click at [448, 323] on div "Esperance Kia" at bounding box center [553, 315] width 633 height 32
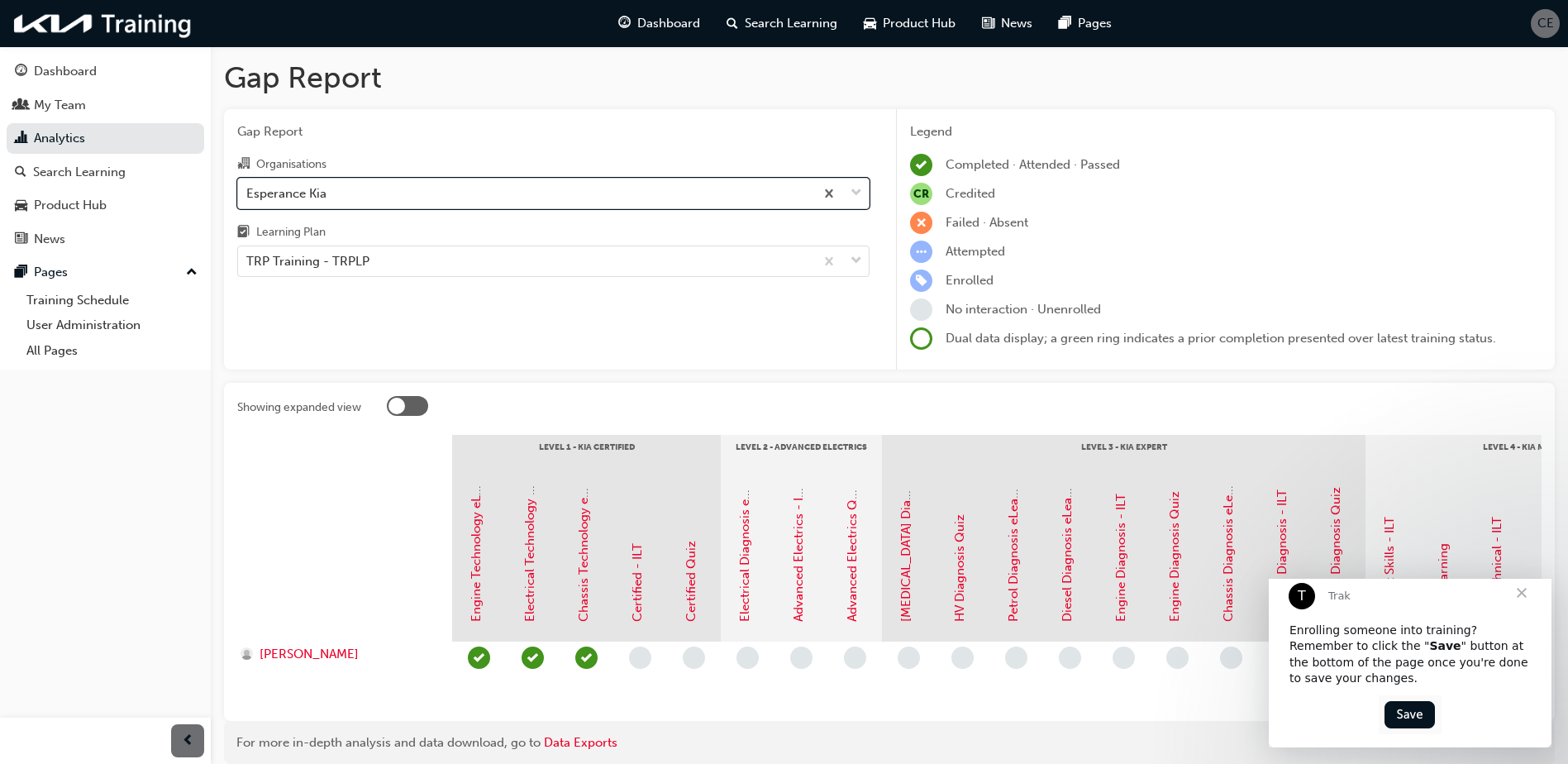
click at [509, 194] on div "Esperance Kia" at bounding box center [526, 193] width 577 height 29
click at [248, 194] on input "Organisations option Esperance Kia, selected. 0 results available. Select is fo…" at bounding box center [248, 192] width 2 height 14
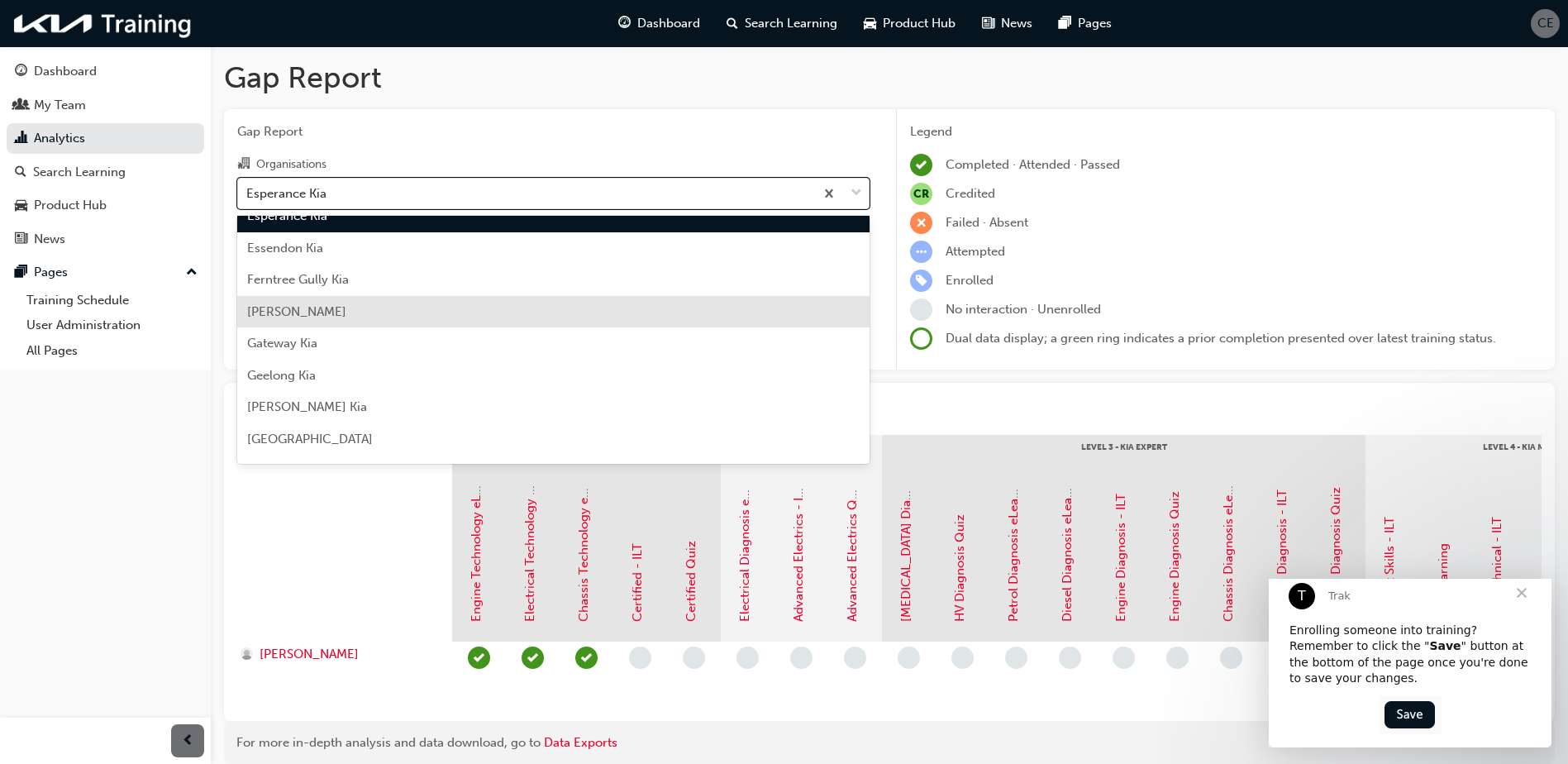
scroll to position [1289, 0]
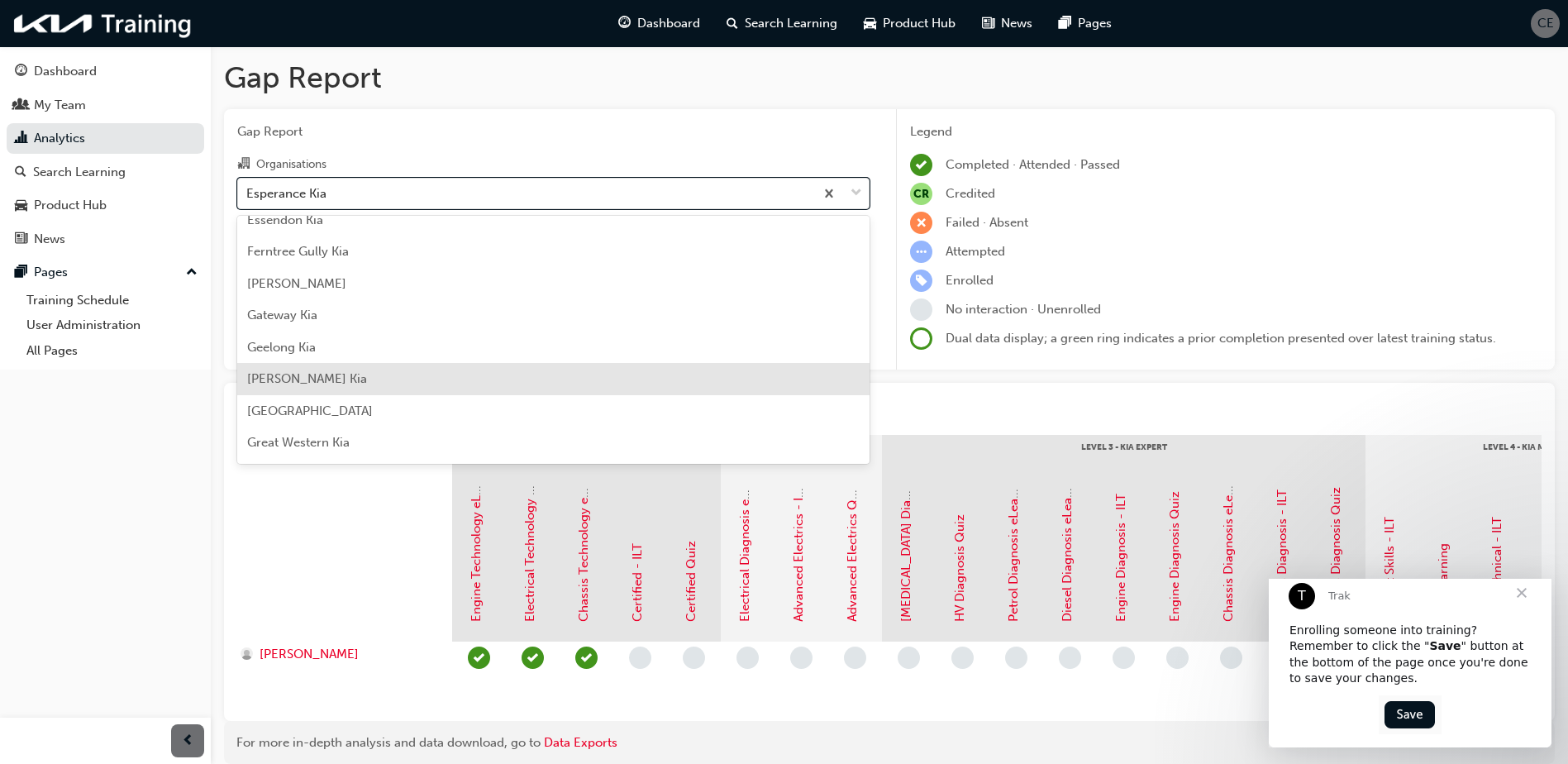
click at [430, 371] on div "[PERSON_NAME] Kia" at bounding box center [553, 379] width 633 height 32
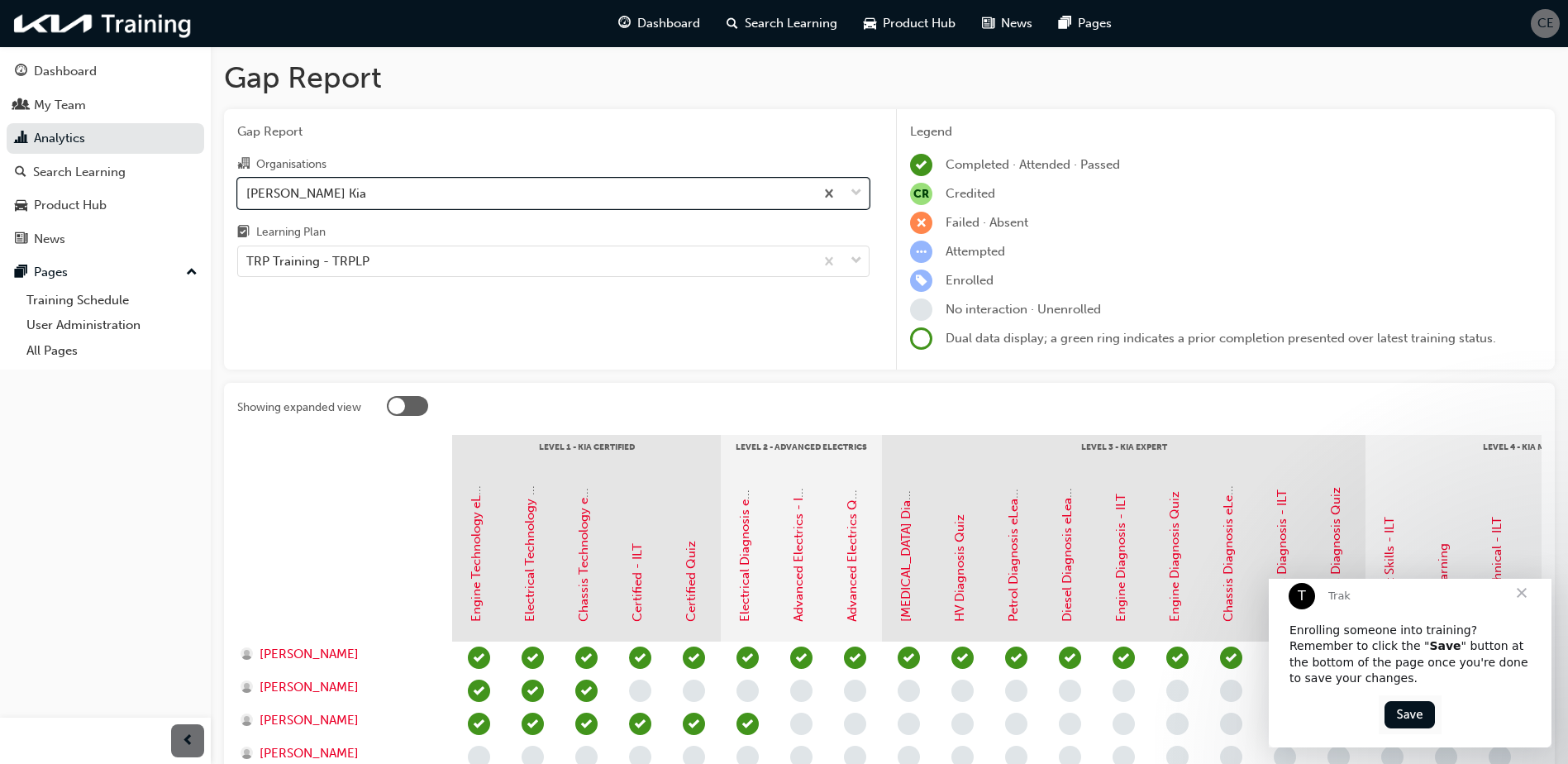
click at [463, 199] on div "[PERSON_NAME] Kia" at bounding box center [526, 193] width 577 height 29
click at [248, 199] on input "Organisations option [PERSON_NAME] Kia, selected. 0 results available. Select i…" at bounding box center [248, 192] width 2 height 14
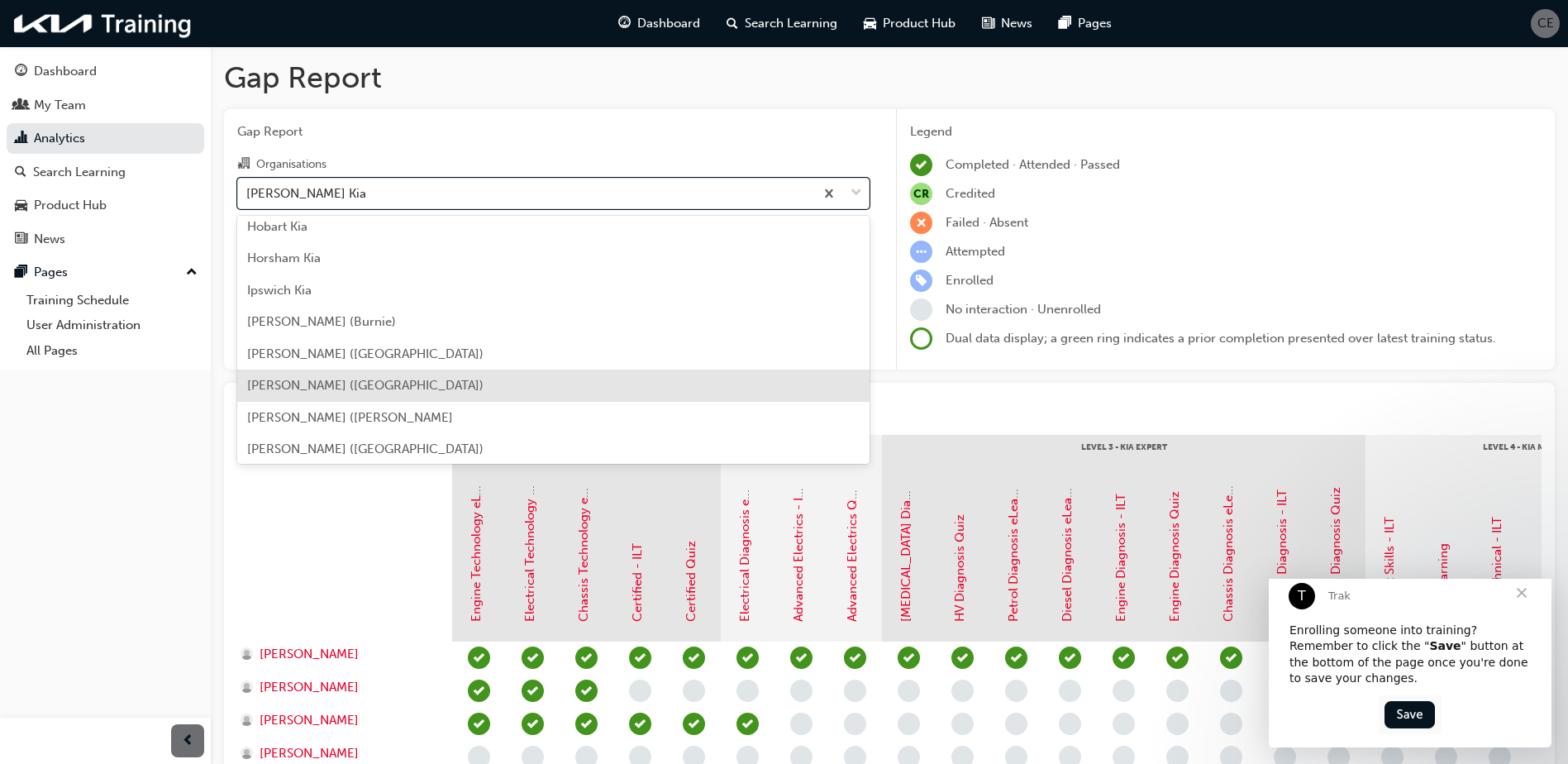
scroll to position [1811, 0]
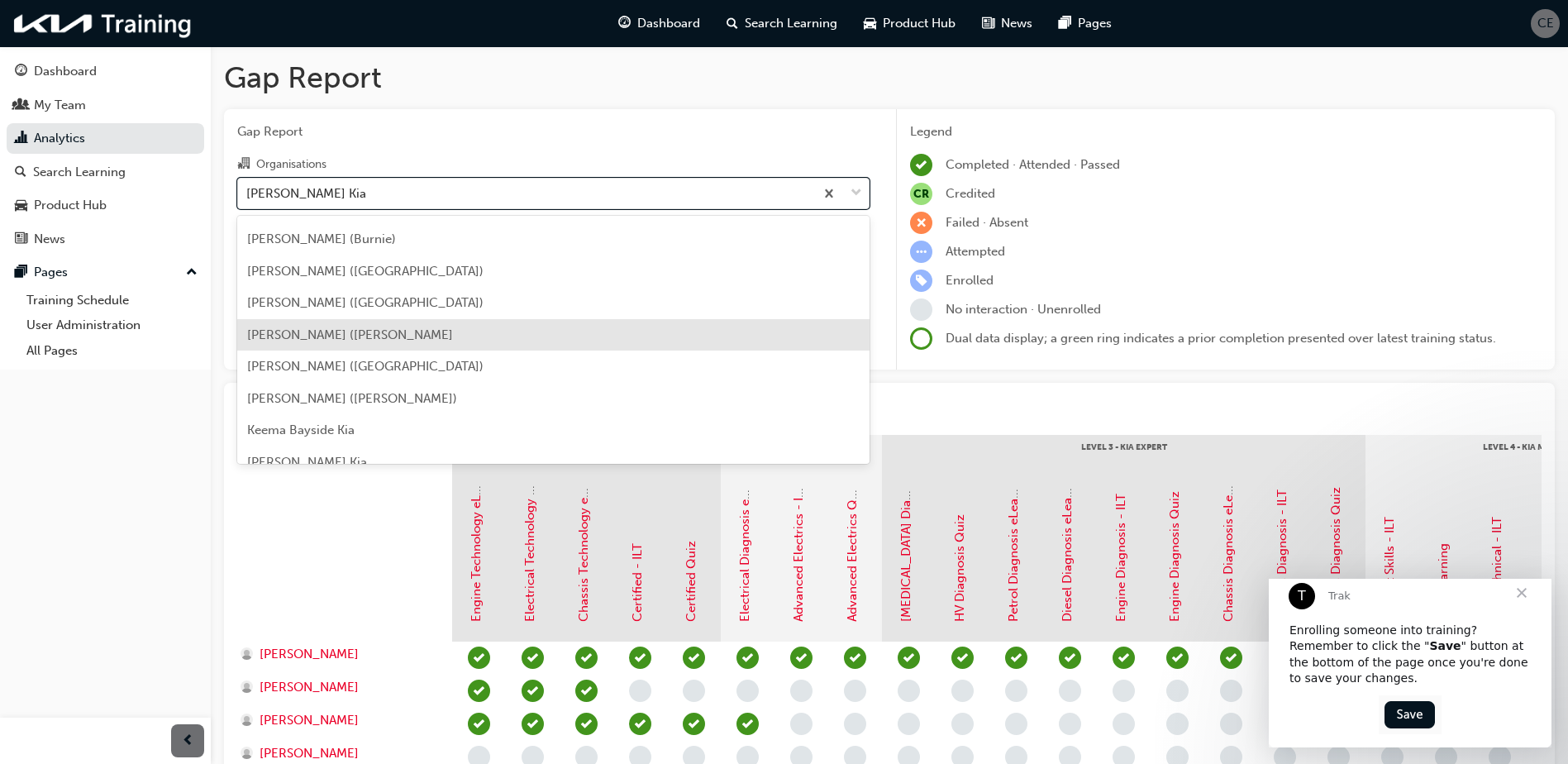
click at [433, 341] on div "[PERSON_NAME] ([PERSON_NAME]" at bounding box center [553, 335] width 633 height 32
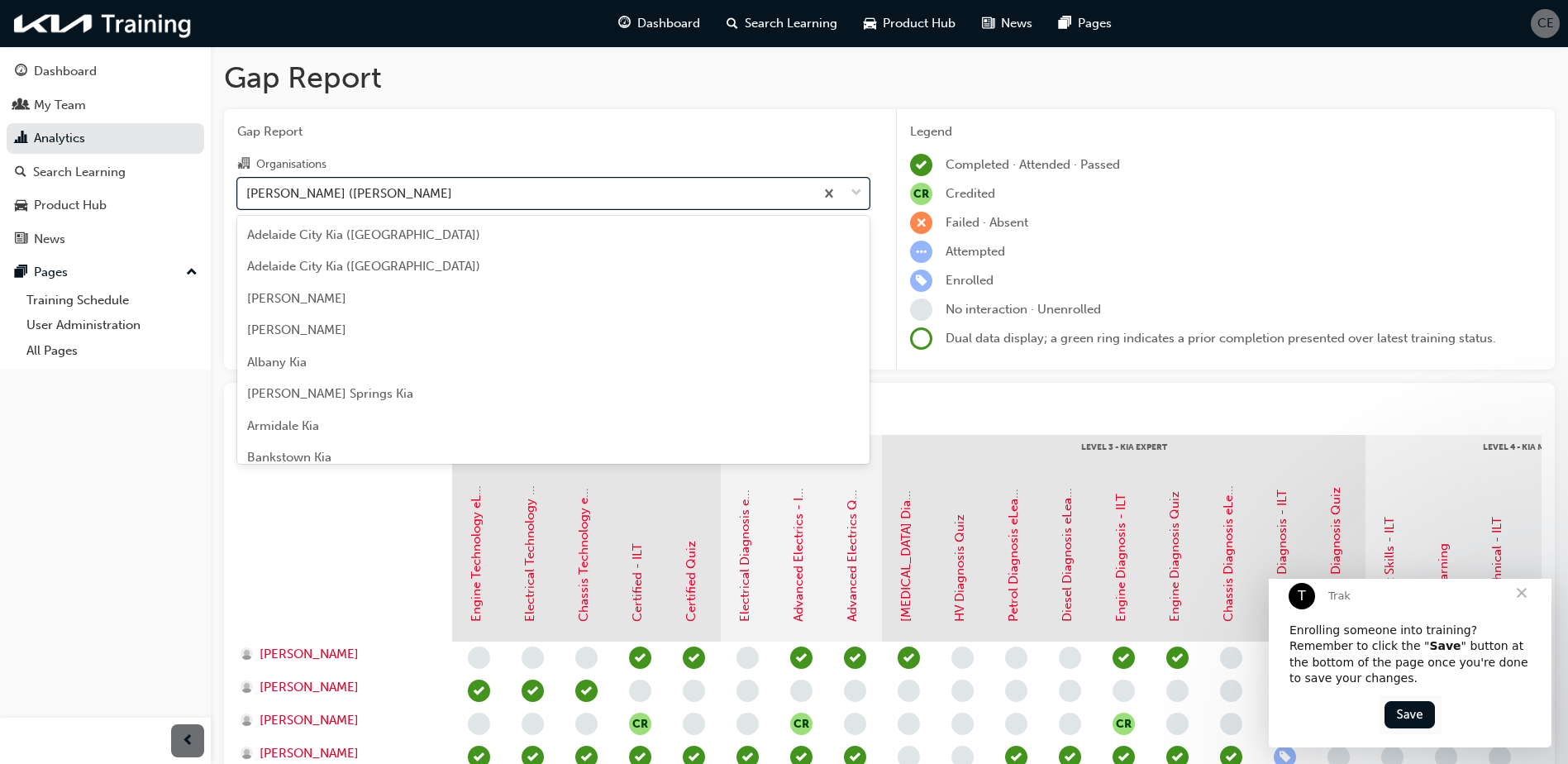
click at [638, 194] on div "[PERSON_NAME] ([PERSON_NAME]" at bounding box center [526, 193] width 577 height 29
click at [248, 194] on input "Organisations option [PERSON_NAME] ([PERSON_NAME], [GEOGRAPHIC_DATA]. option [P…" at bounding box center [248, 192] width 2 height 14
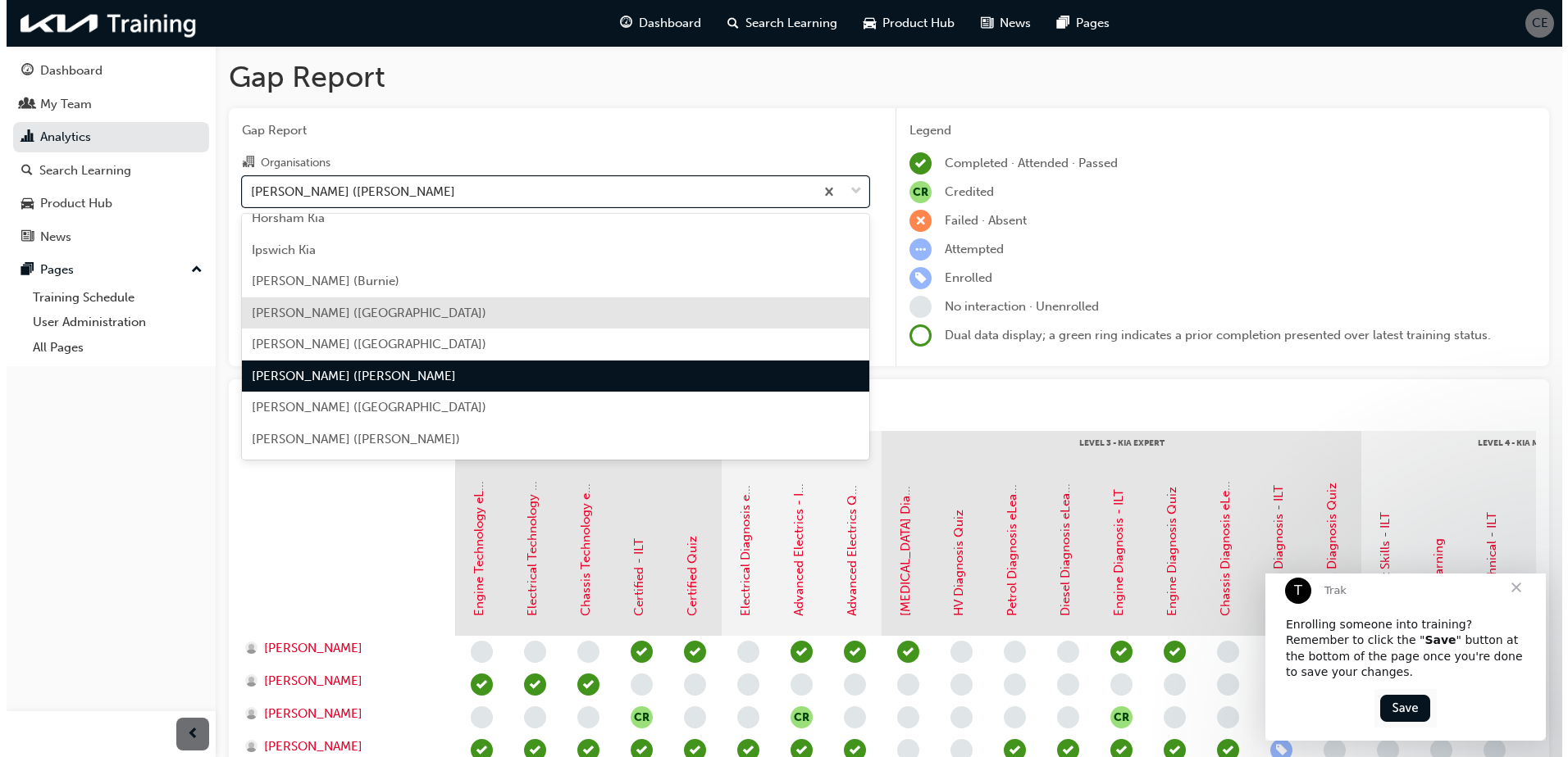
scroll to position [1776, 0]
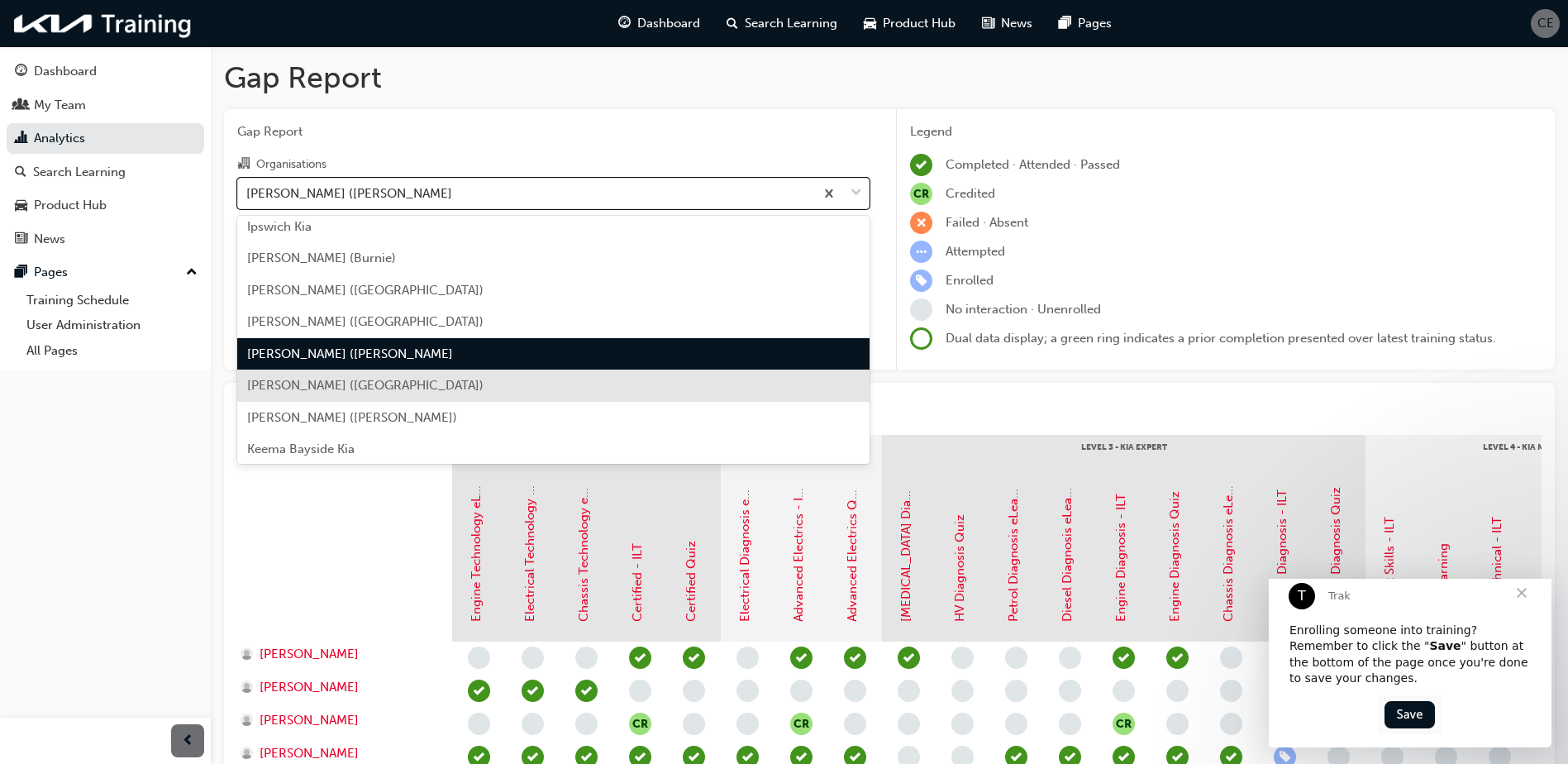
click at [471, 386] on div "[PERSON_NAME] ([GEOGRAPHIC_DATA])" at bounding box center [553, 386] width 633 height 32
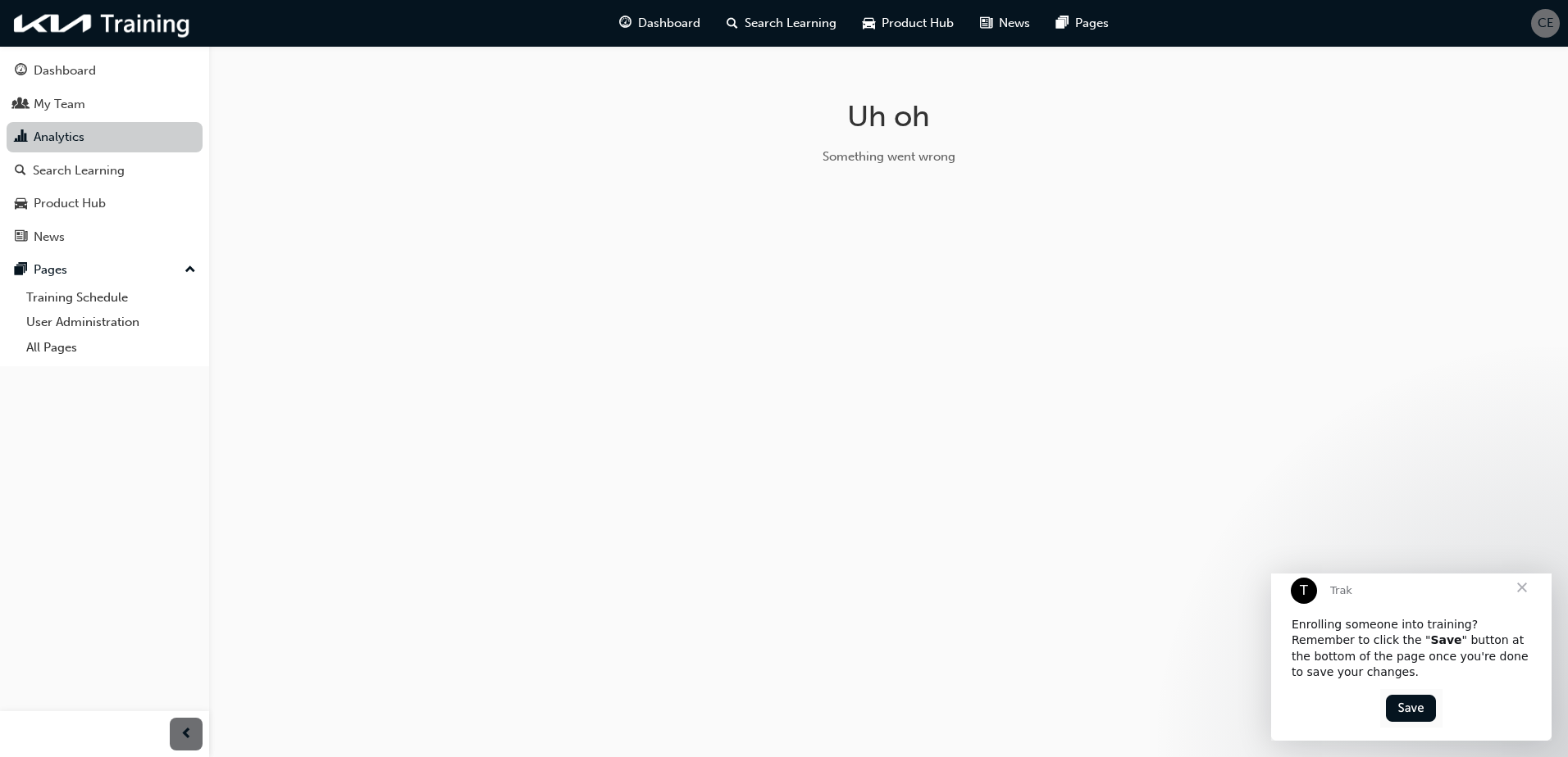
click at [150, 145] on link "Analytics" at bounding box center [105, 137] width 196 height 31
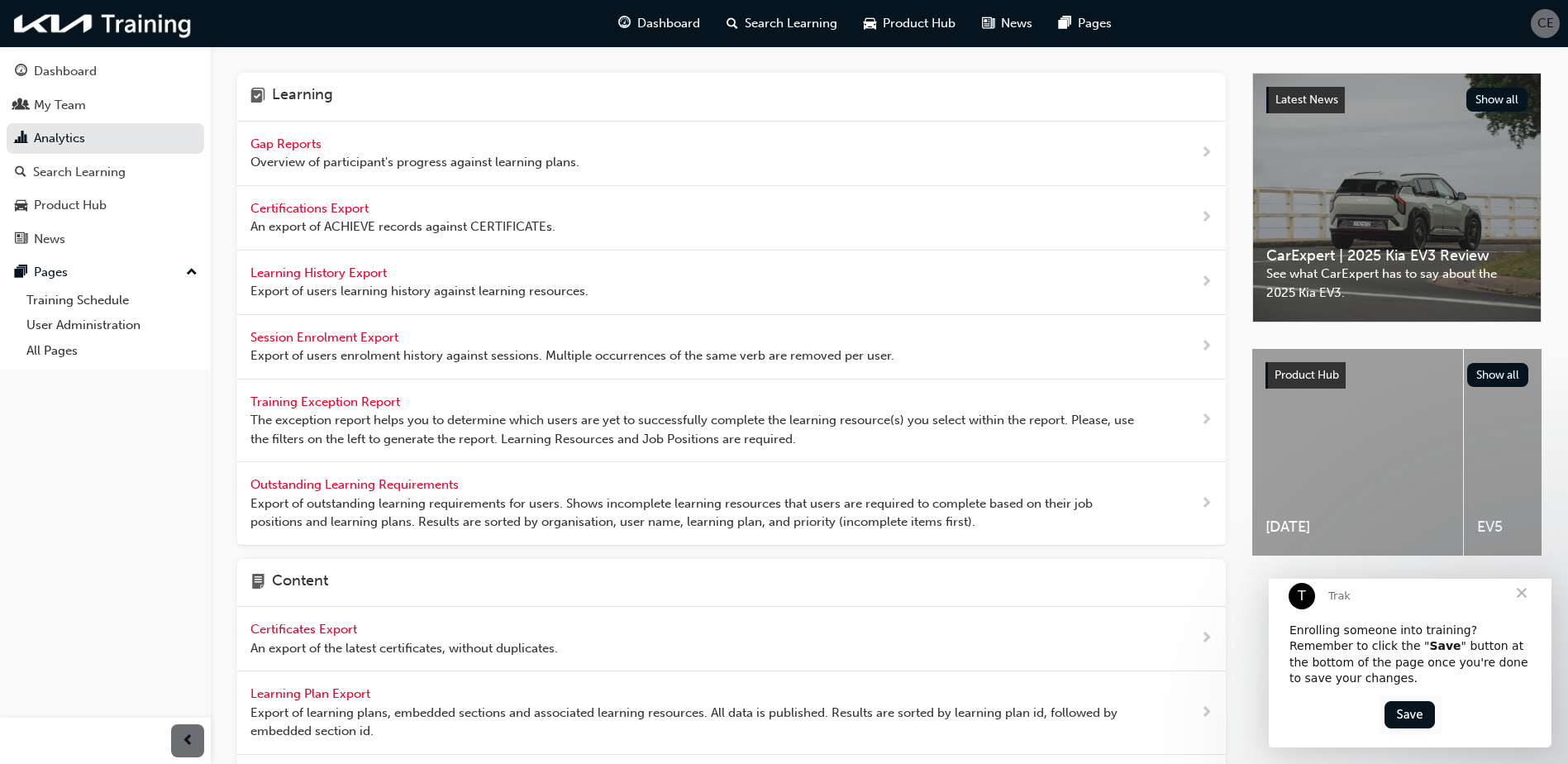
click at [490, 156] on span "Overview of participant's progress against learning plans." at bounding box center [415, 162] width 329 height 19
